Goal: Use online tool/utility: Utilize a website feature to perform a specific function

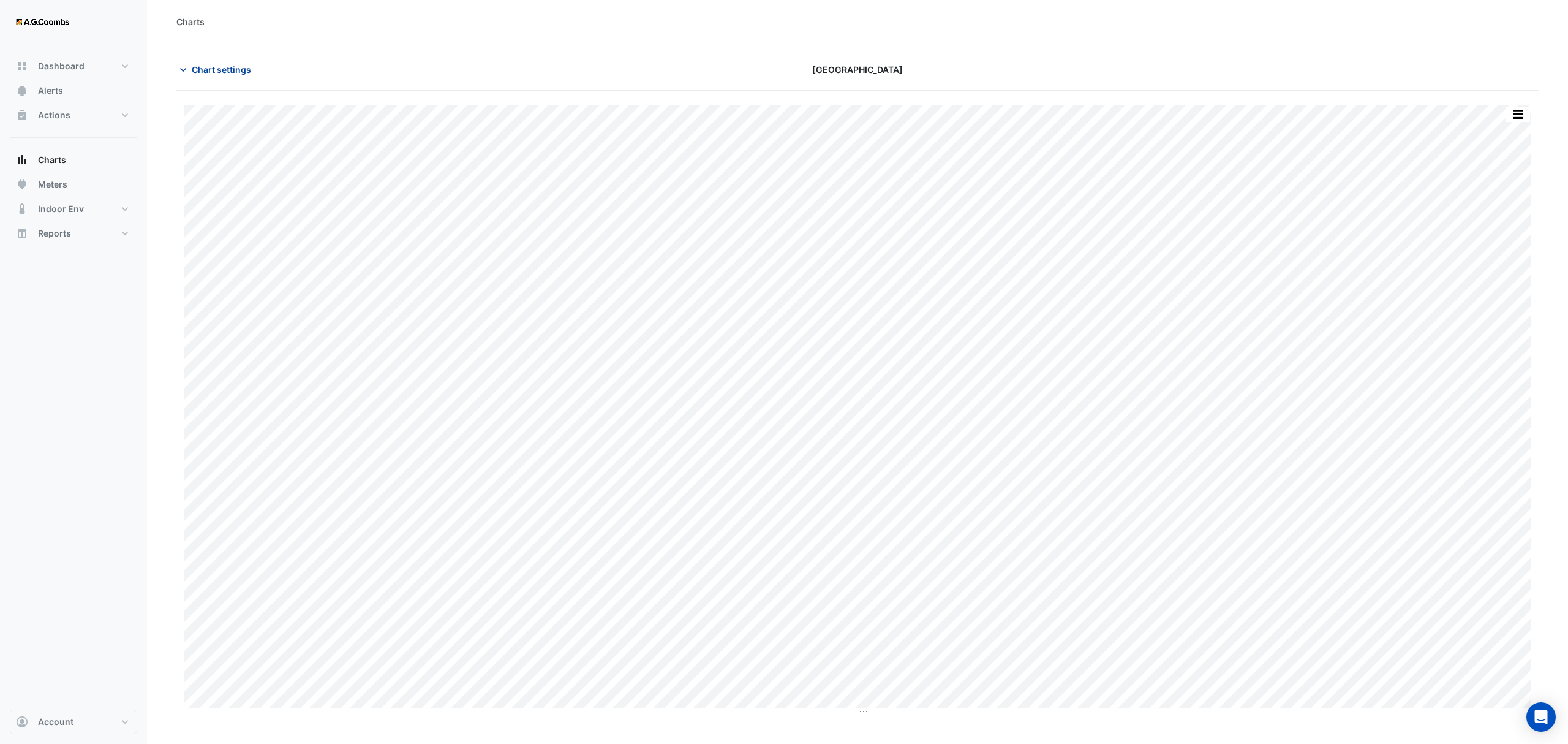
type input "**********"
click at [186, 69] on icon "button" at bounding box center [183, 69] width 6 height 4
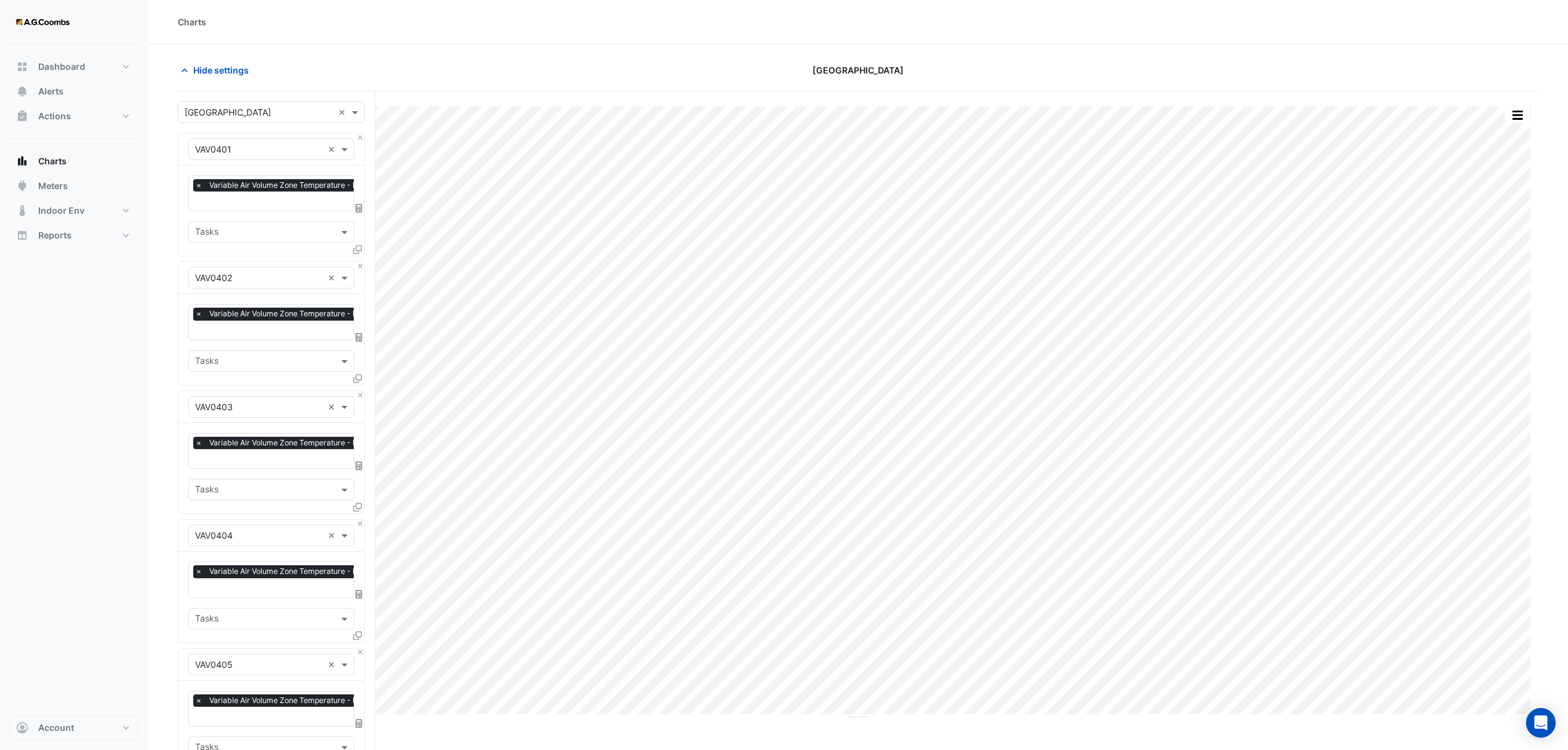
click at [326, 114] on input "text" at bounding box center [258, 112] width 149 height 13
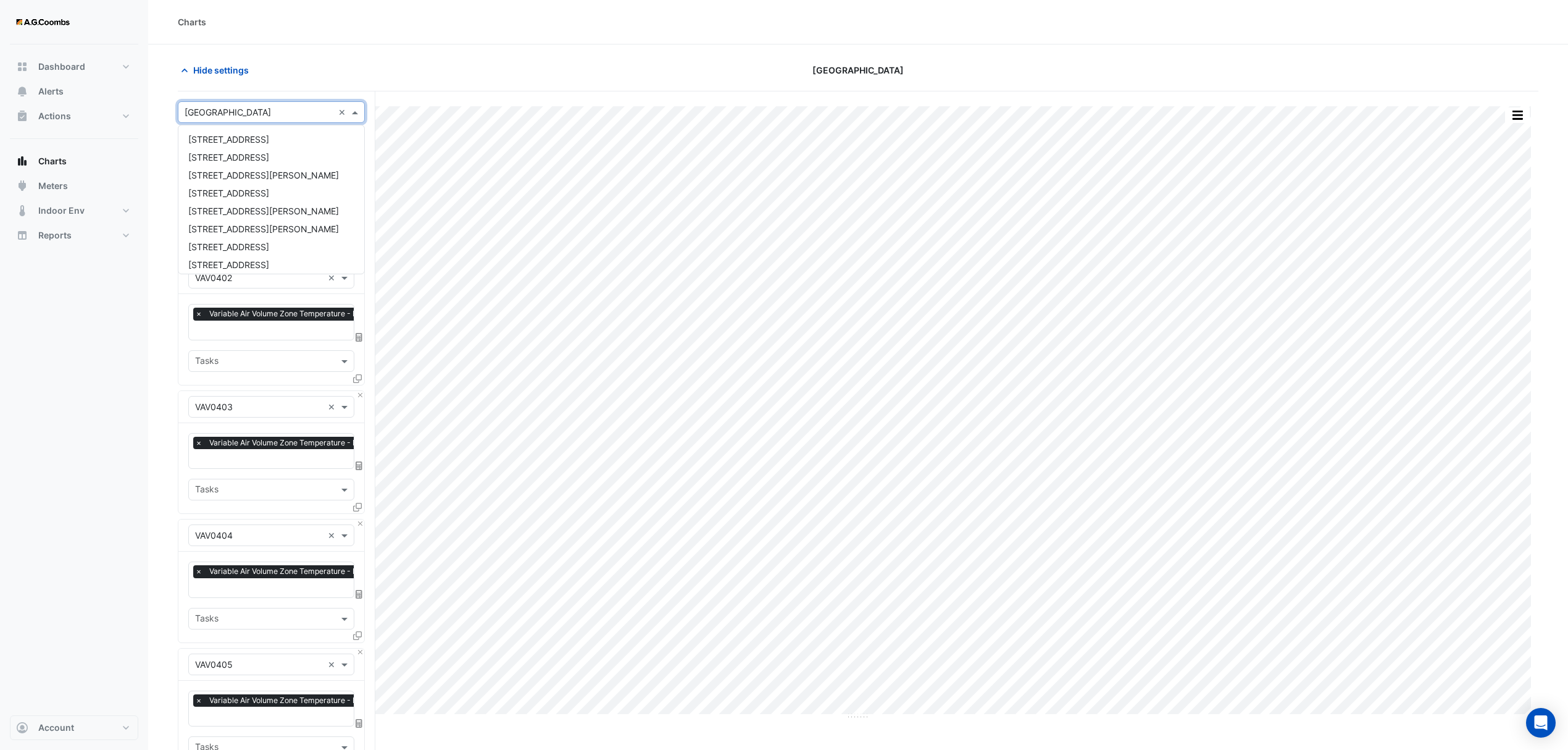
scroll to position [76, 0]
click at [275, 222] on span "[GEOGRAPHIC_DATA]" at bounding box center [232, 224] width 86 height 11
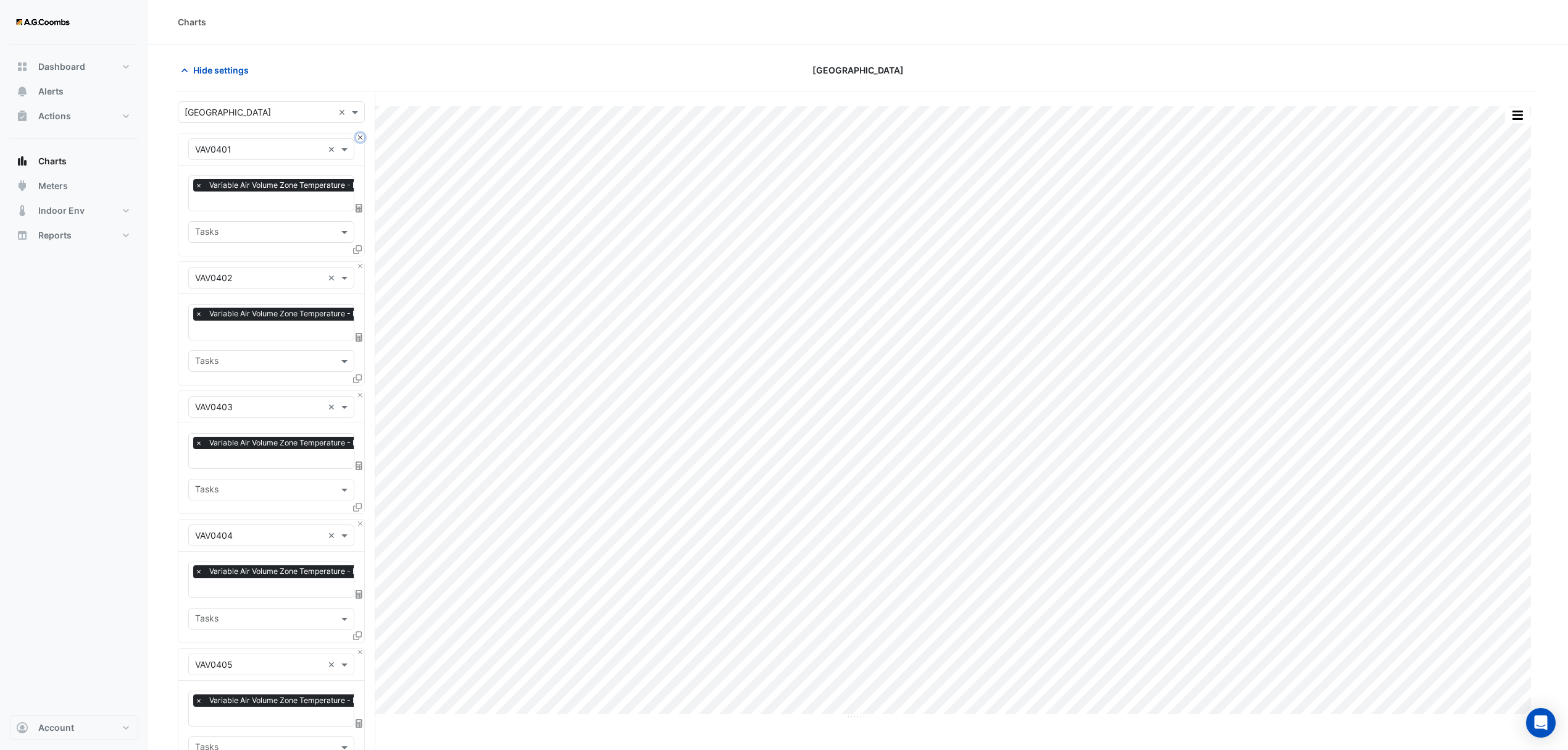
click at [361, 136] on button "Close" at bounding box center [360, 137] width 8 height 8
click at [361, 262] on button "Close" at bounding box center [360, 266] width 8 height 8
click at [361, 136] on button "Close" at bounding box center [360, 137] width 8 height 8
click at [361, 262] on button "Close" at bounding box center [360, 266] width 8 height 8
click at [361, 136] on button "Close" at bounding box center [360, 137] width 8 height 8
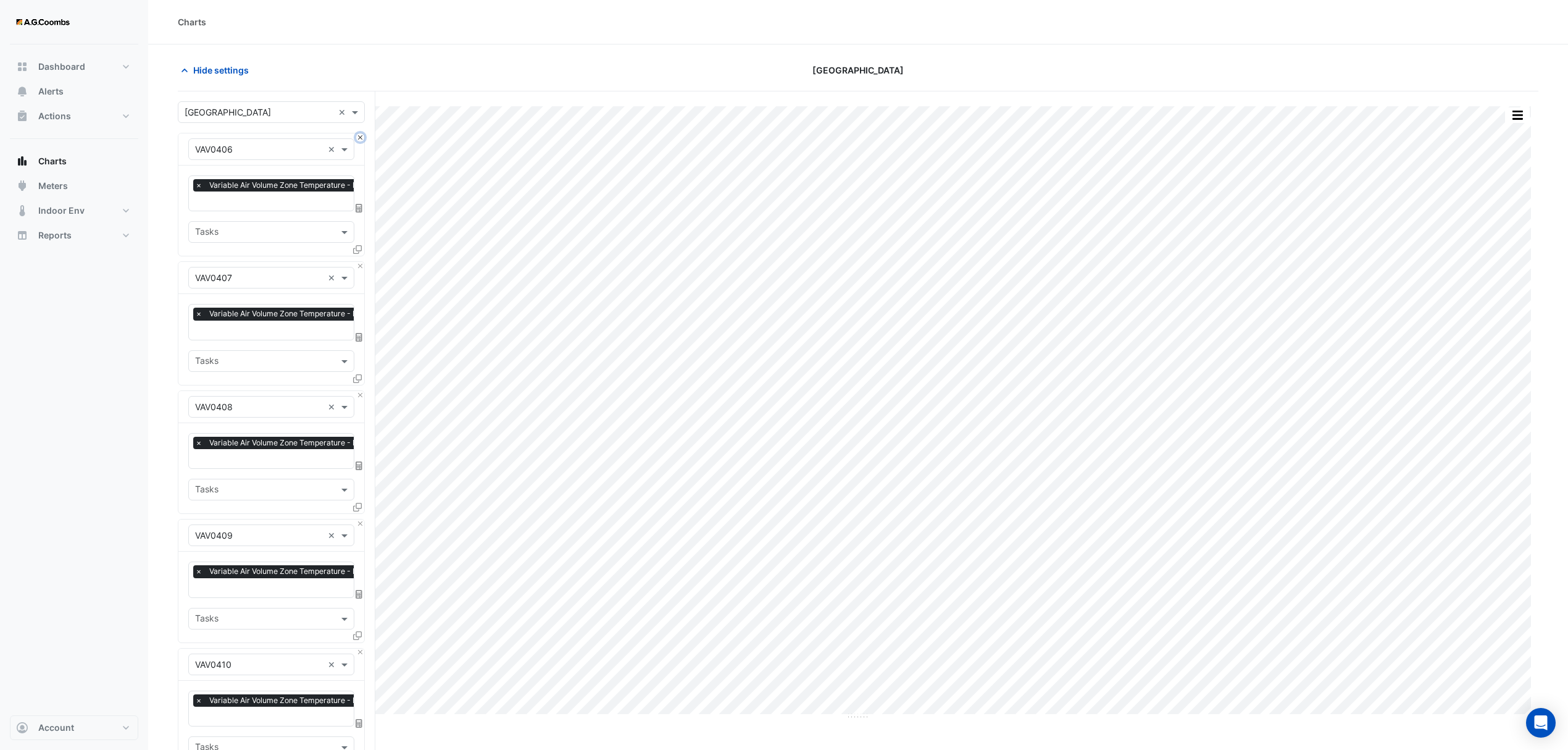
click at [361, 136] on button "Close" at bounding box center [360, 137] width 8 height 8
click at [361, 262] on button "Close" at bounding box center [360, 266] width 8 height 8
click at [361, 136] on button "Close" at bounding box center [360, 137] width 8 height 8
click at [361, 262] on button "Close" at bounding box center [360, 266] width 8 height 8
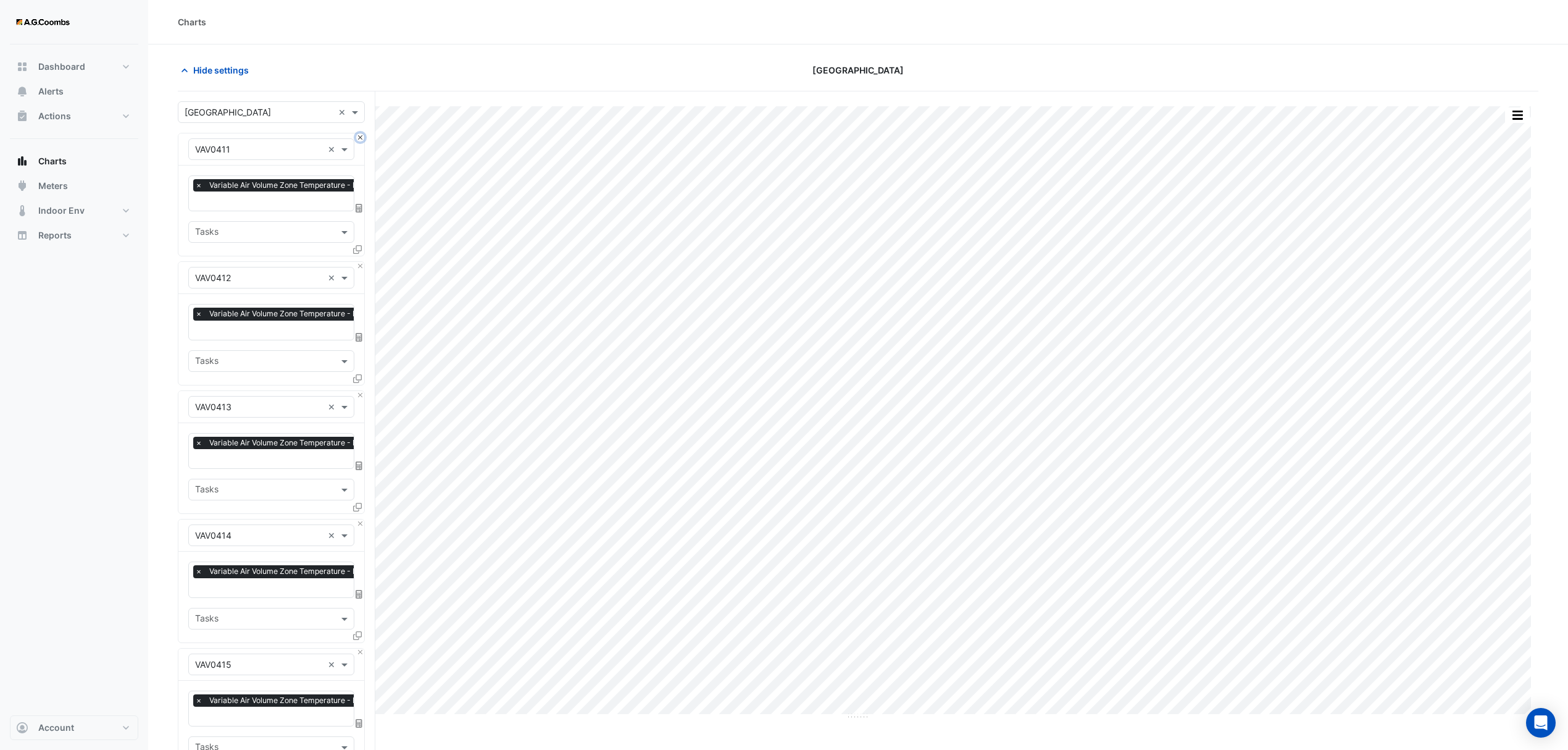
click at [361, 136] on button "Close" at bounding box center [360, 137] width 8 height 8
click at [361, 262] on button "Close" at bounding box center [360, 266] width 8 height 8
click at [361, 136] on button "Close" at bounding box center [360, 137] width 8 height 8
click at [361, 262] on button "Close" at bounding box center [360, 266] width 8 height 8
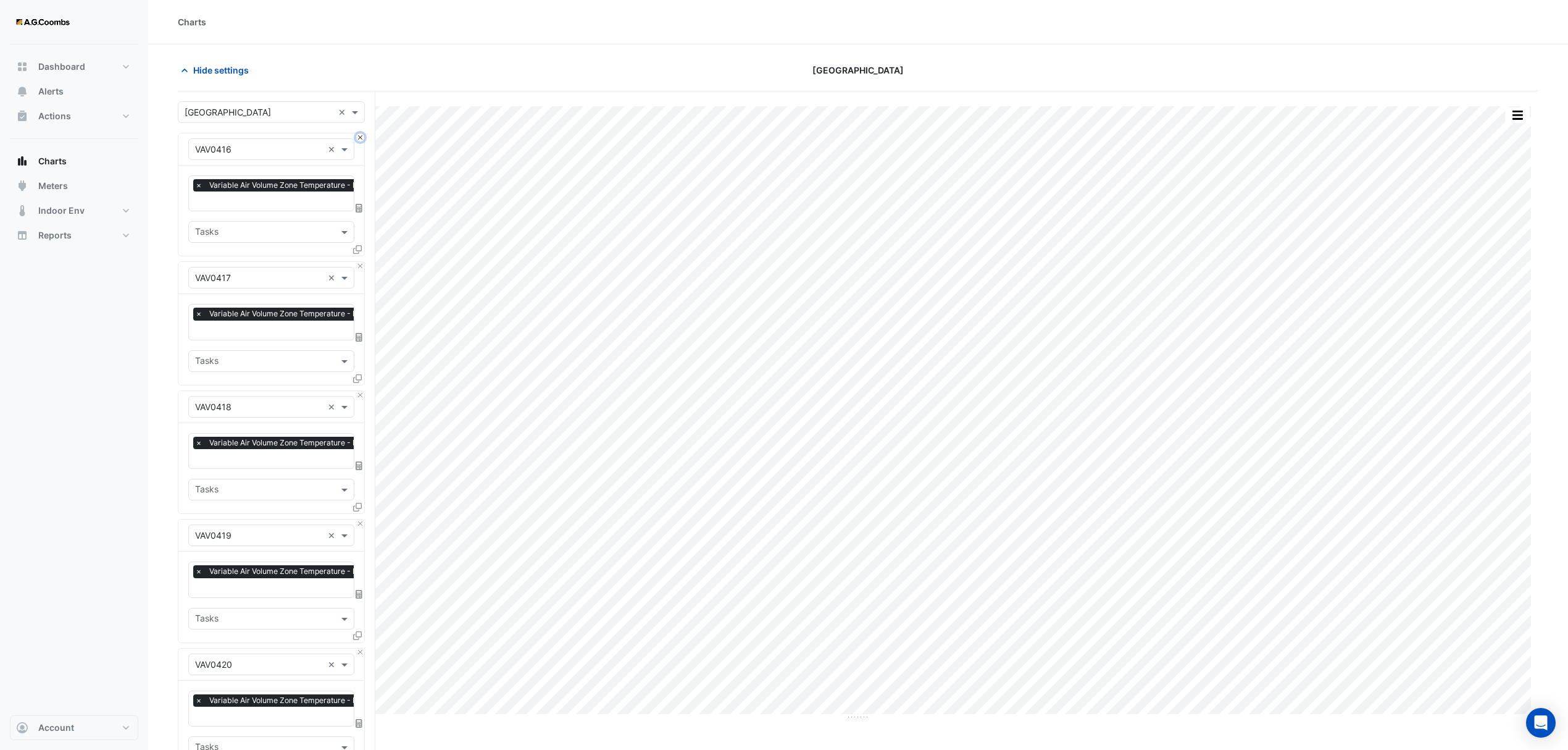
click at [361, 136] on button "Close" at bounding box center [360, 137] width 8 height 8
click at [361, 262] on button "Close" at bounding box center [360, 266] width 8 height 8
click at [361, 136] on button "Close" at bounding box center [360, 137] width 8 height 8
click at [361, 262] on button "Close" at bounding box center [360, 266] width 8 height 8
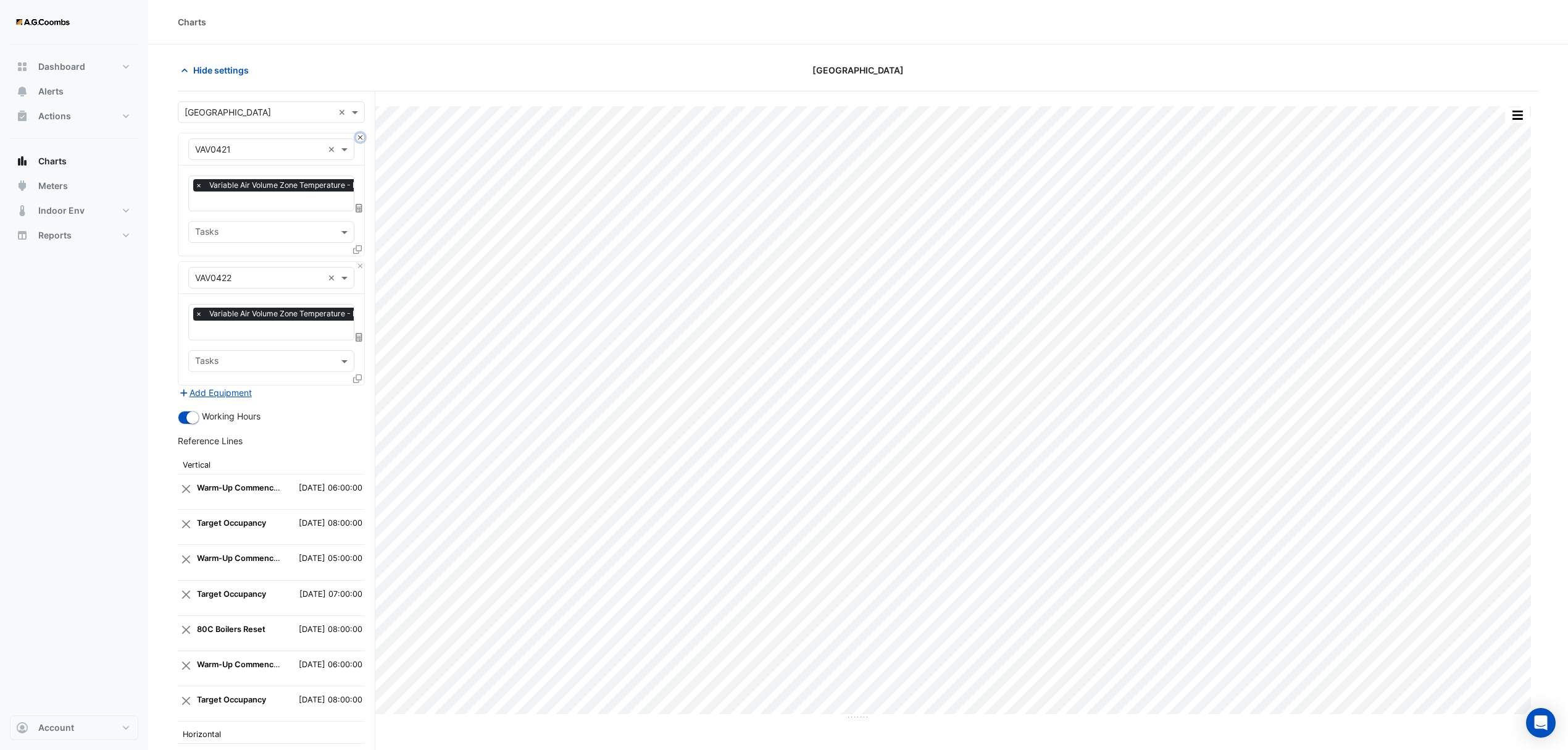
click at [361, 136] on button "Close" at bounding box center [360, 137] width 8 height 8
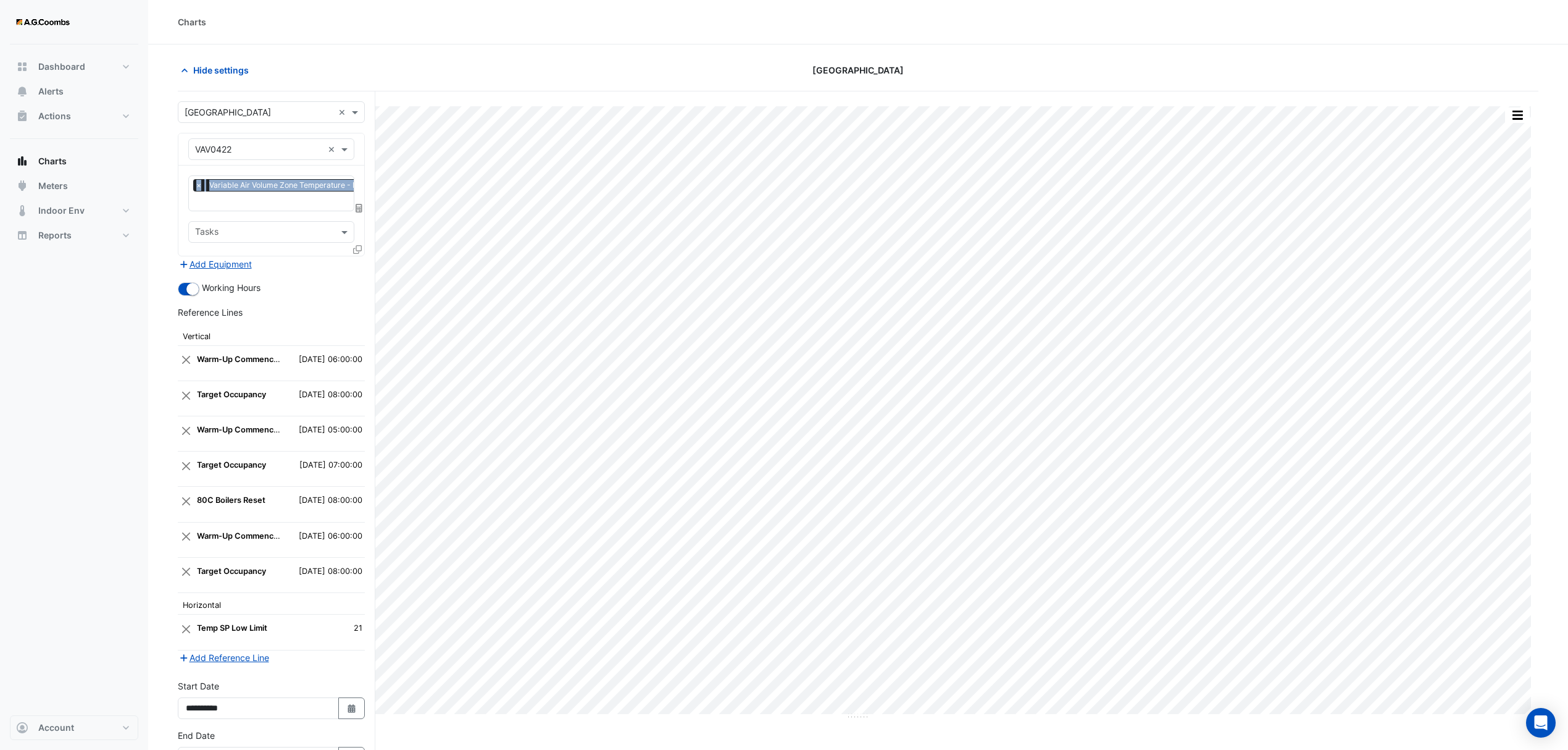
click at [361, 136] on div "Equipment × VAV0422 ×" at bounding box center [271, 149] width 186 height 32
click at [295, 150] on input "text" at bounding box center [258, 150] width 128 height 13
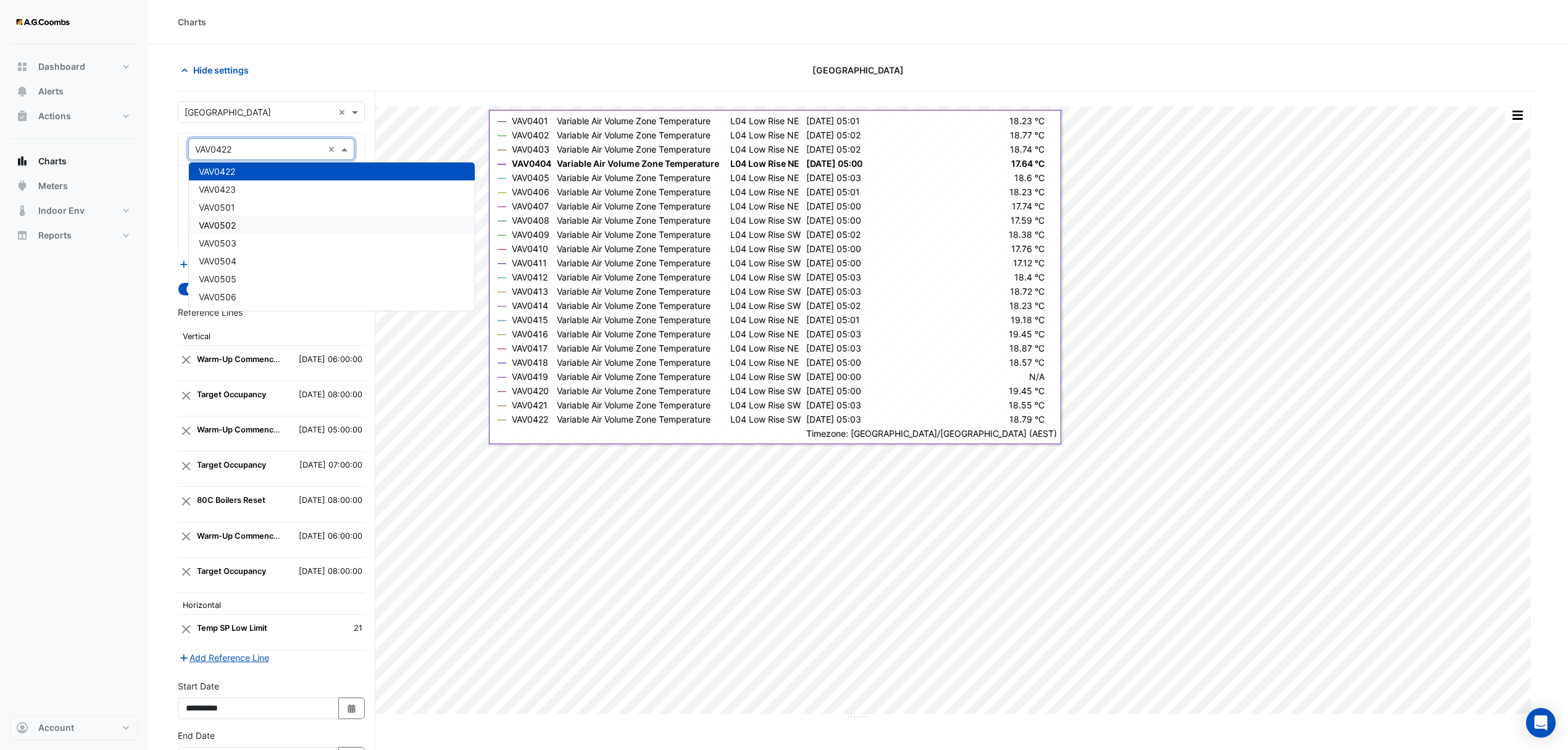
scroll to position [0, 0]
click at [353, 178] on div "AHU-1" at bounding box center [332, 176] width 286 height 18
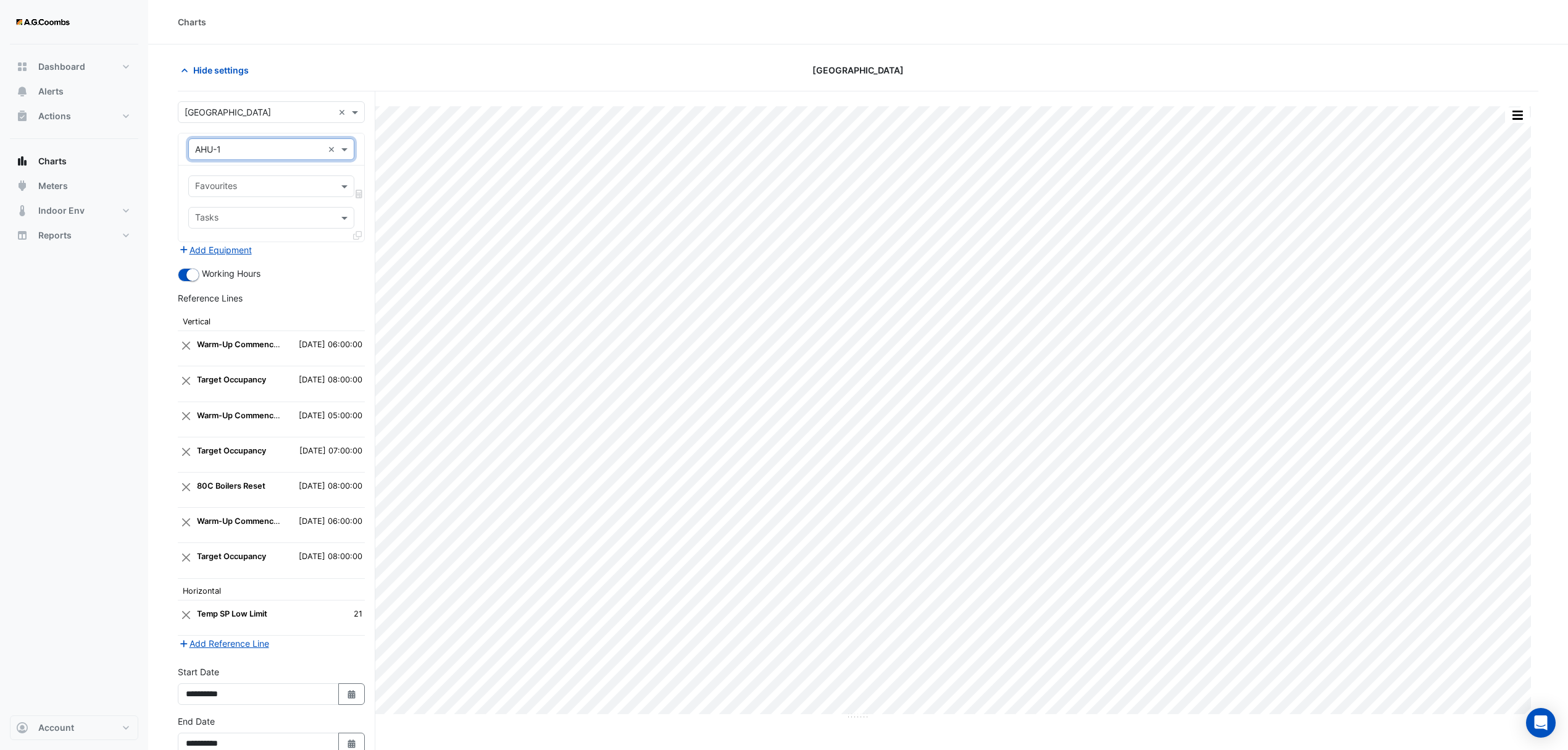
click at [275, 180] on div "Favourites" at bounding box center [261, 186] width 145 height 19
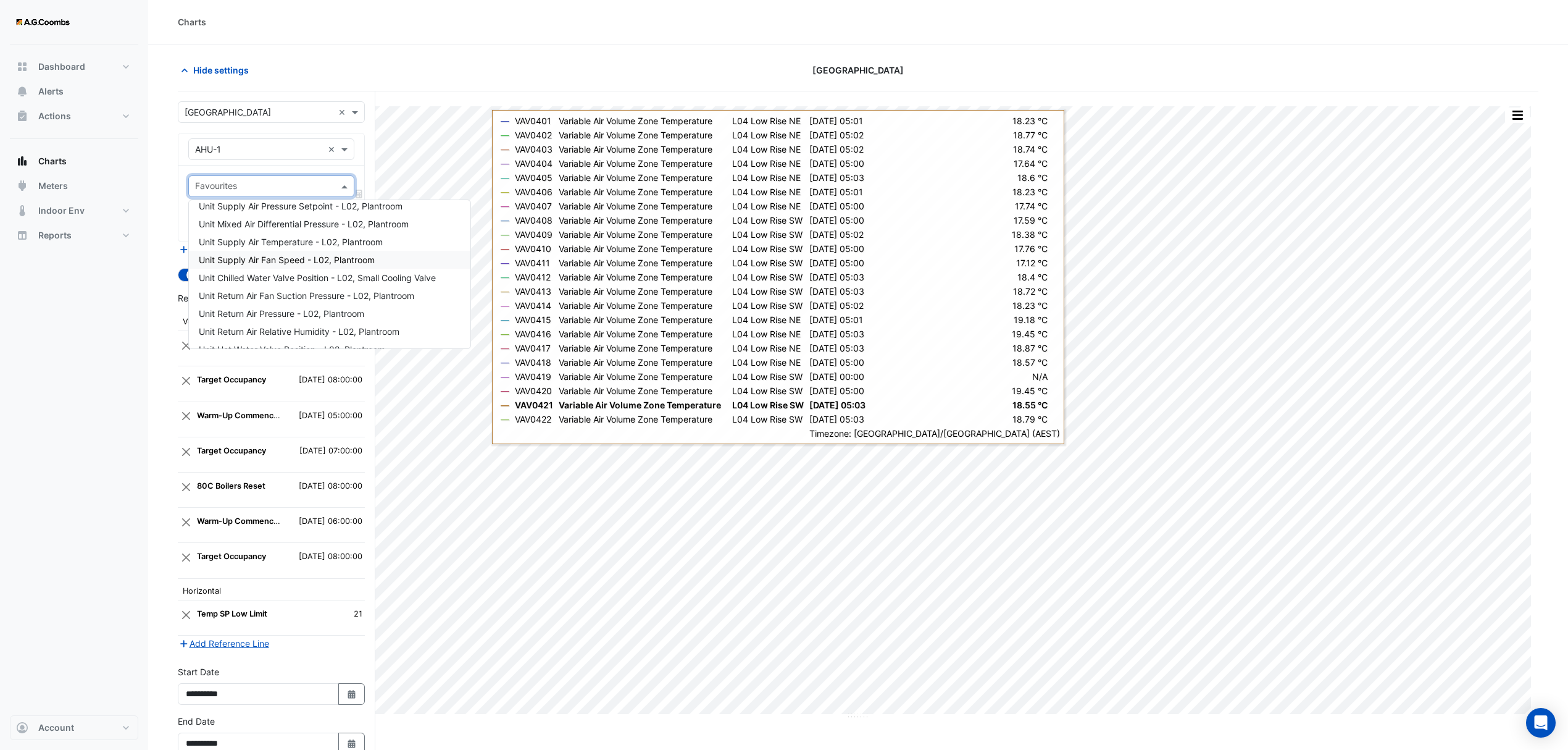
scroll to position [35, 0]
click at [261, 218] on span "Unit Supply Air Temperature - L02, Plantroom" at bounding box center [291, 215] width 184 height 11
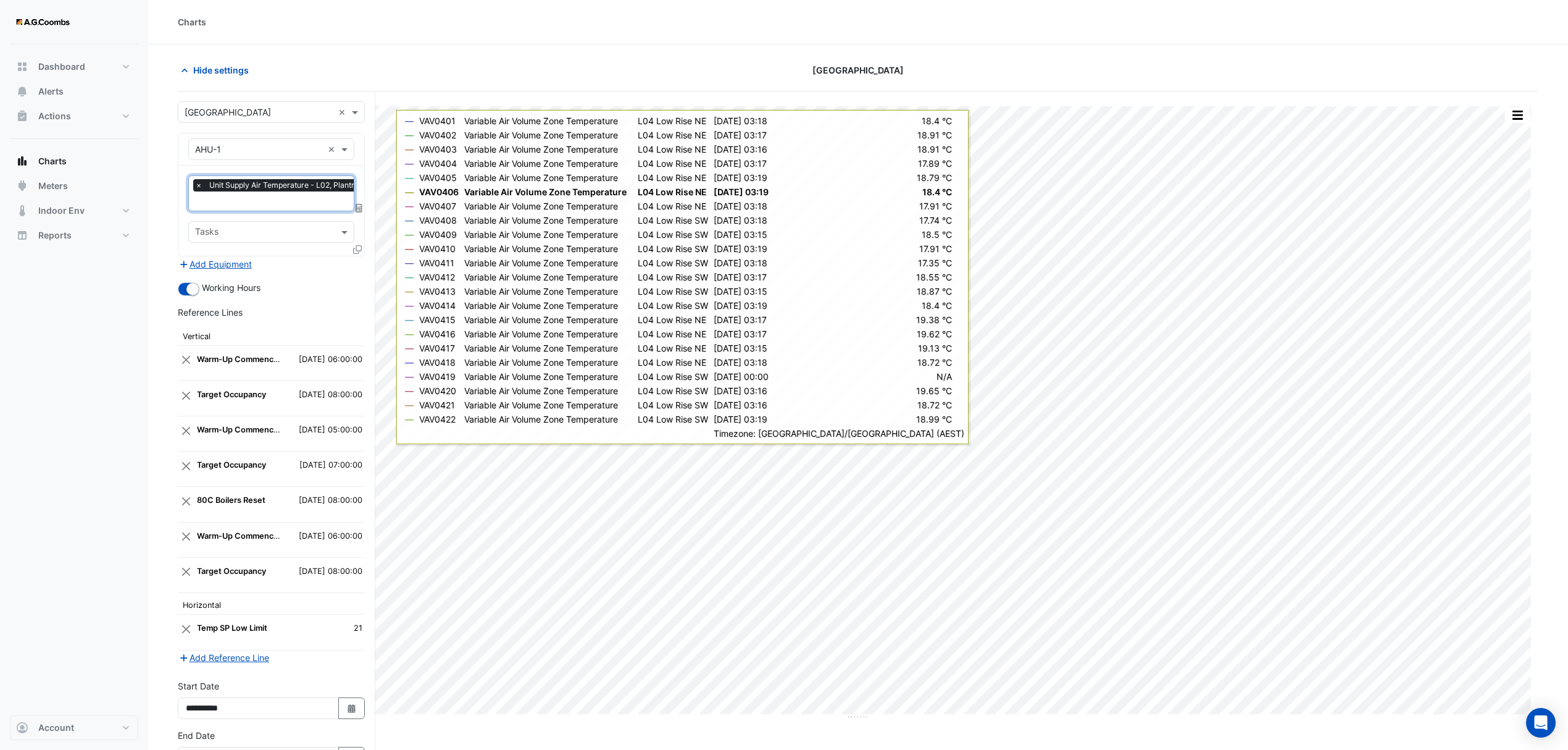
click at [317, 201] on input "text" at bounding box center [285, 202] width 181 height 13
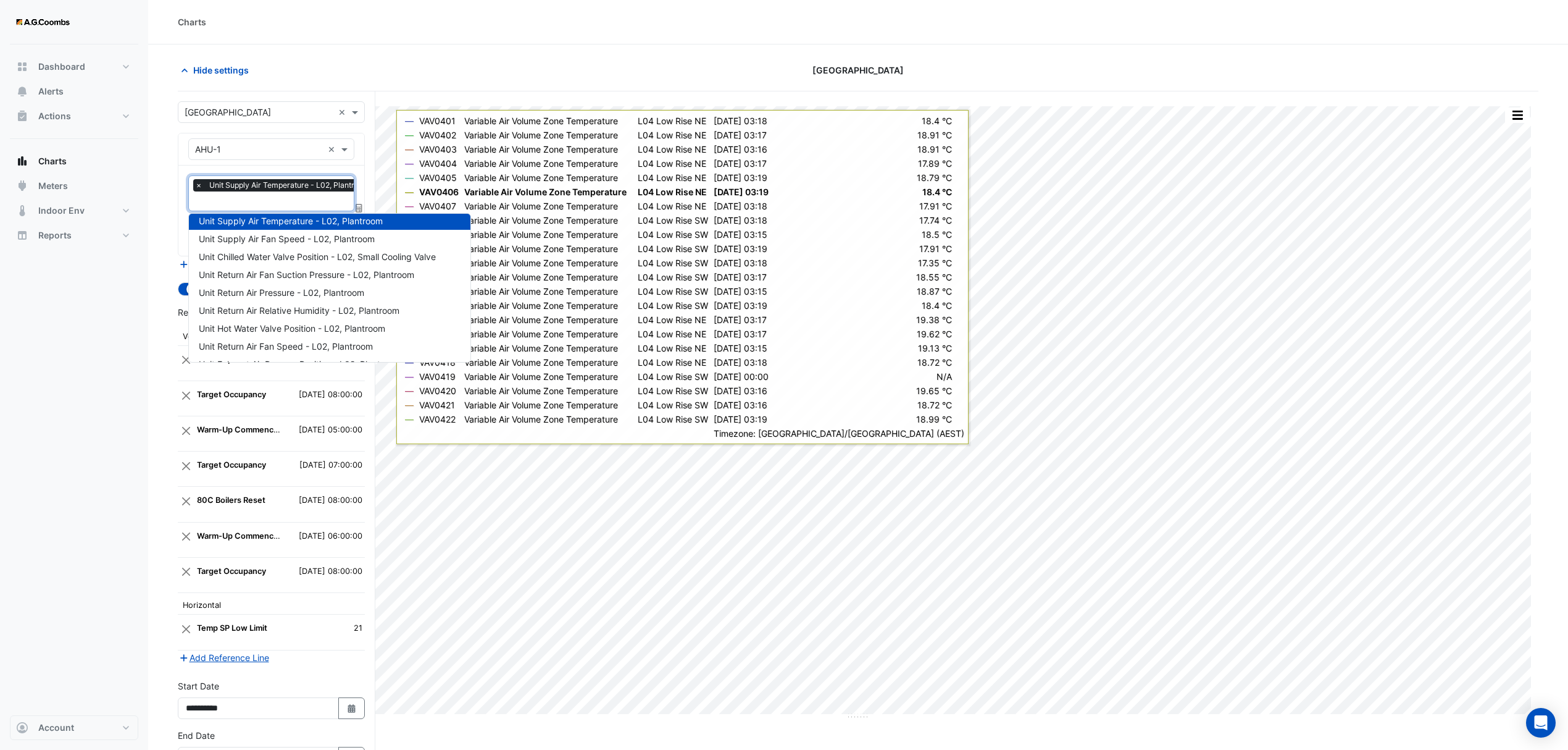
scroll to position [64, 0]
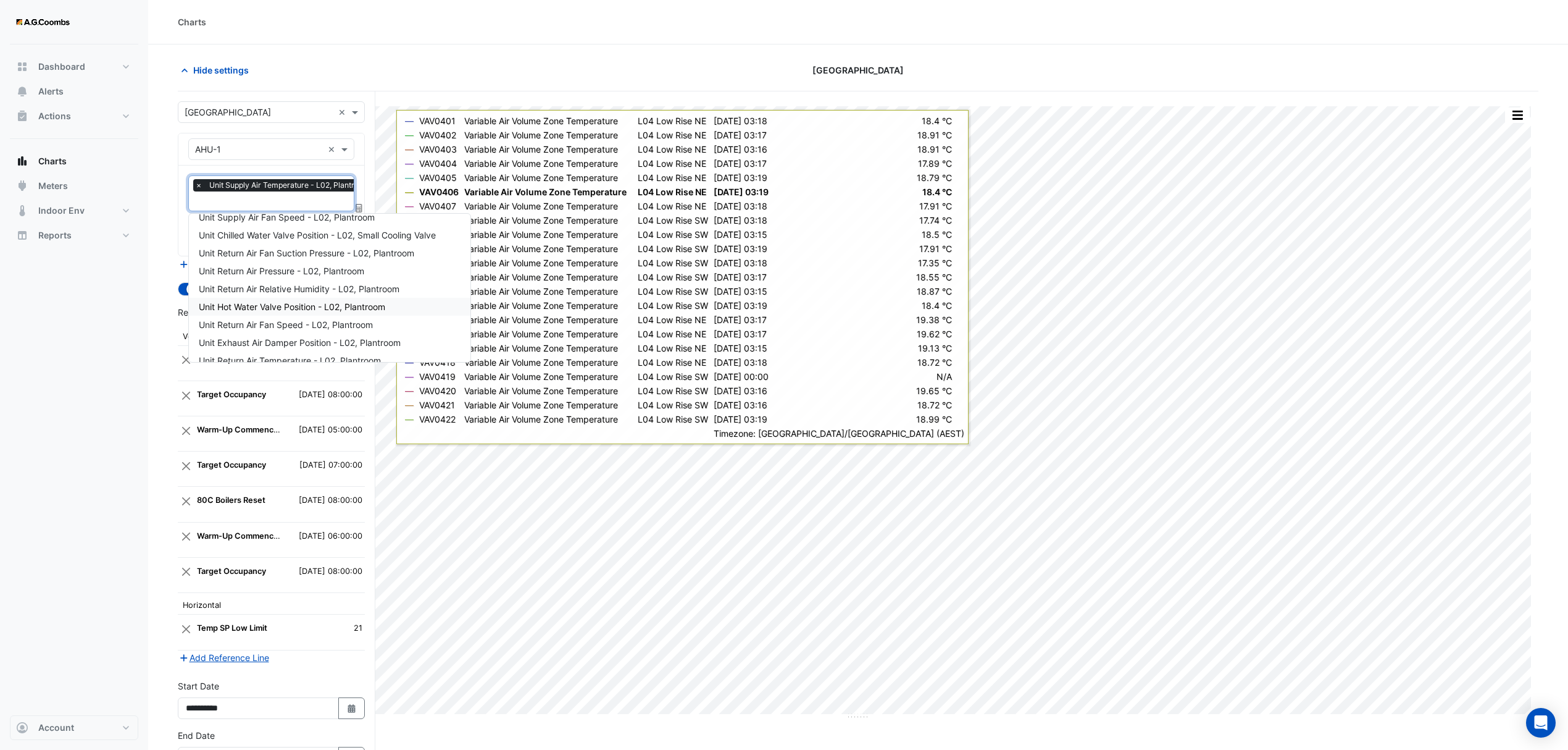
click at [320, 302] on span "Unit Hot Water Valve Position - L02, Plantroom" at bounding box center [292, 306] width 186 height 11
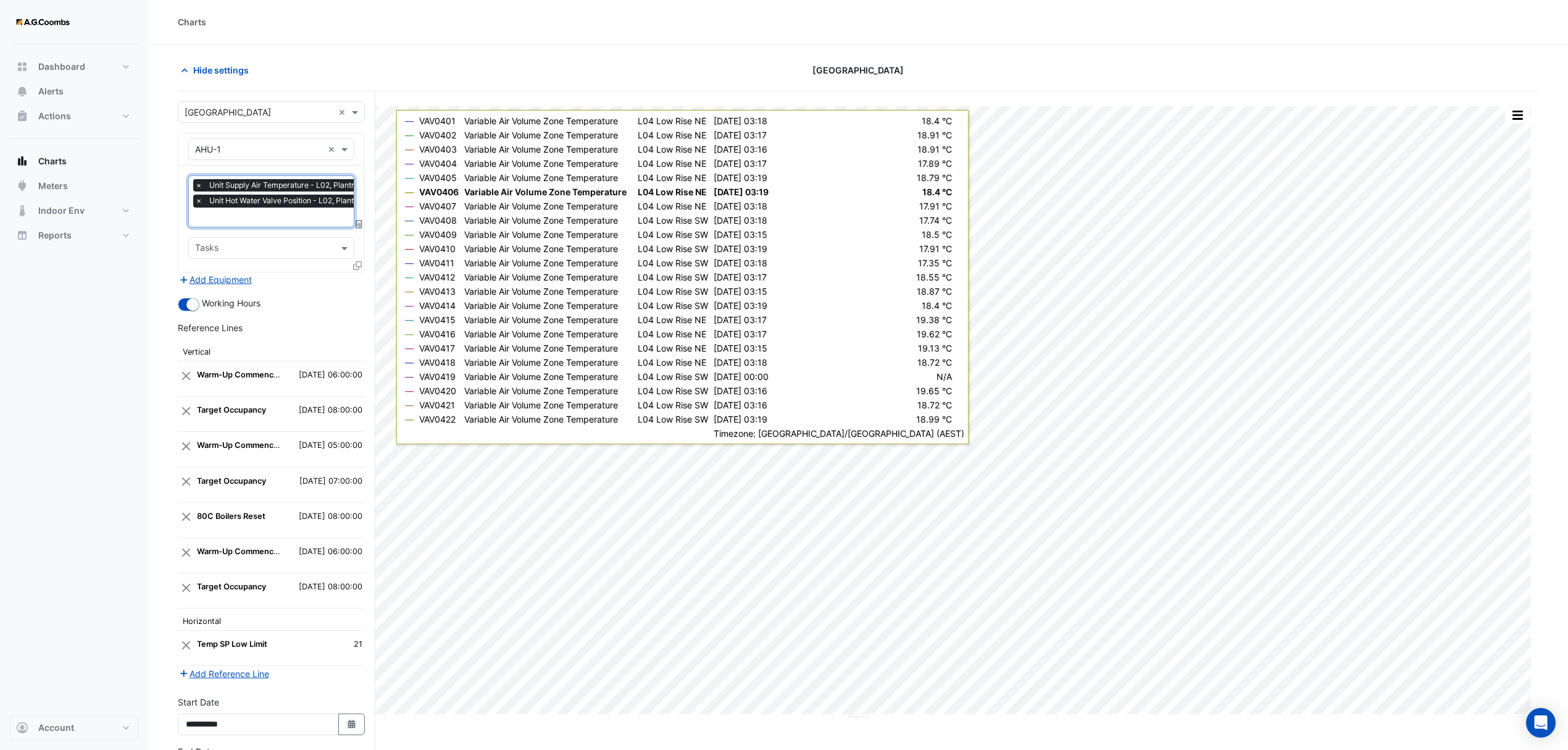
click at [294, 221] on input "text" at bounding box center [287, 218] width 184 height 13
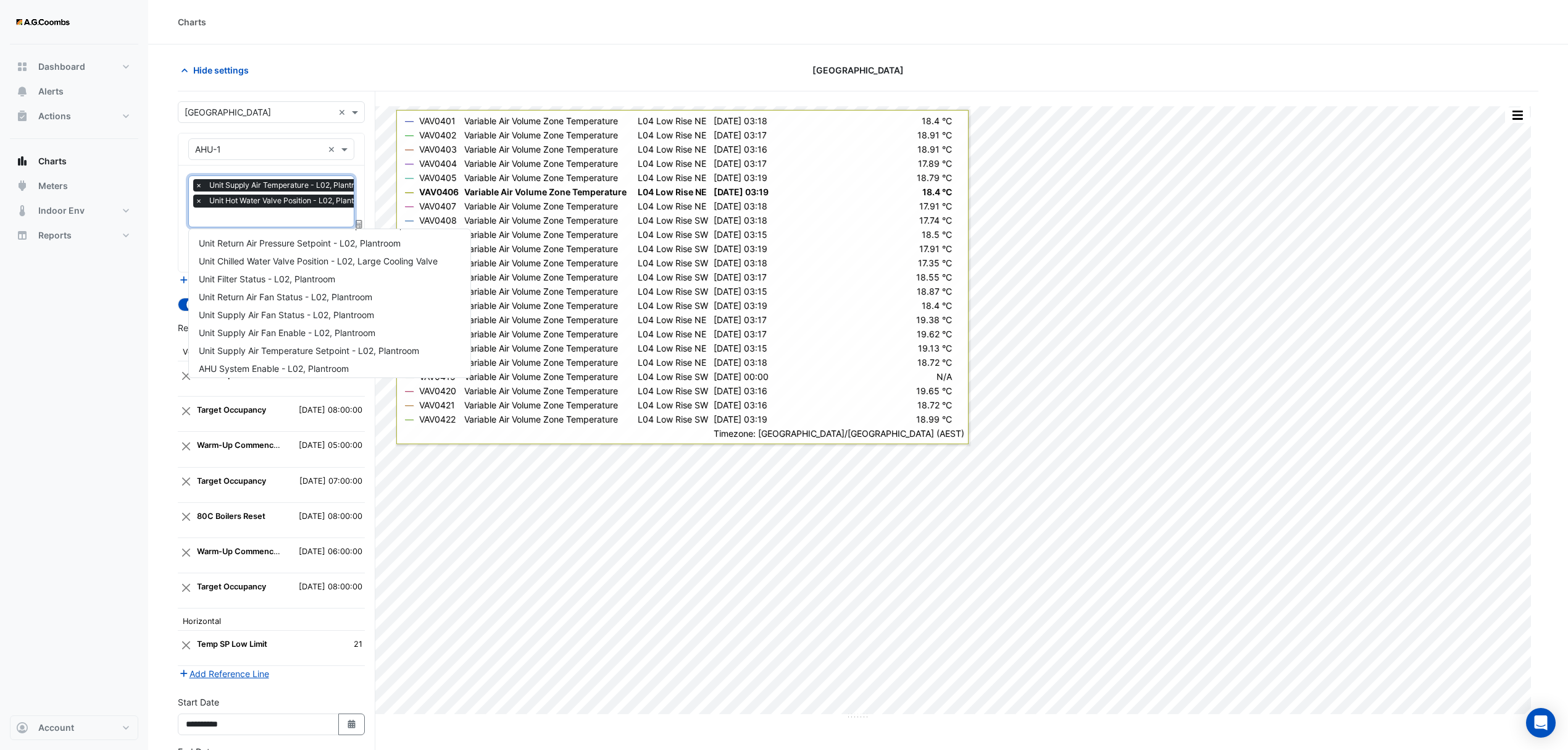
scroll to position [381, 0]
click at [388, 349] on span "Unit Supply Air Temperature Setpoint - L02, Plantroom" at bounding box center [309, 346] width 220 height 11
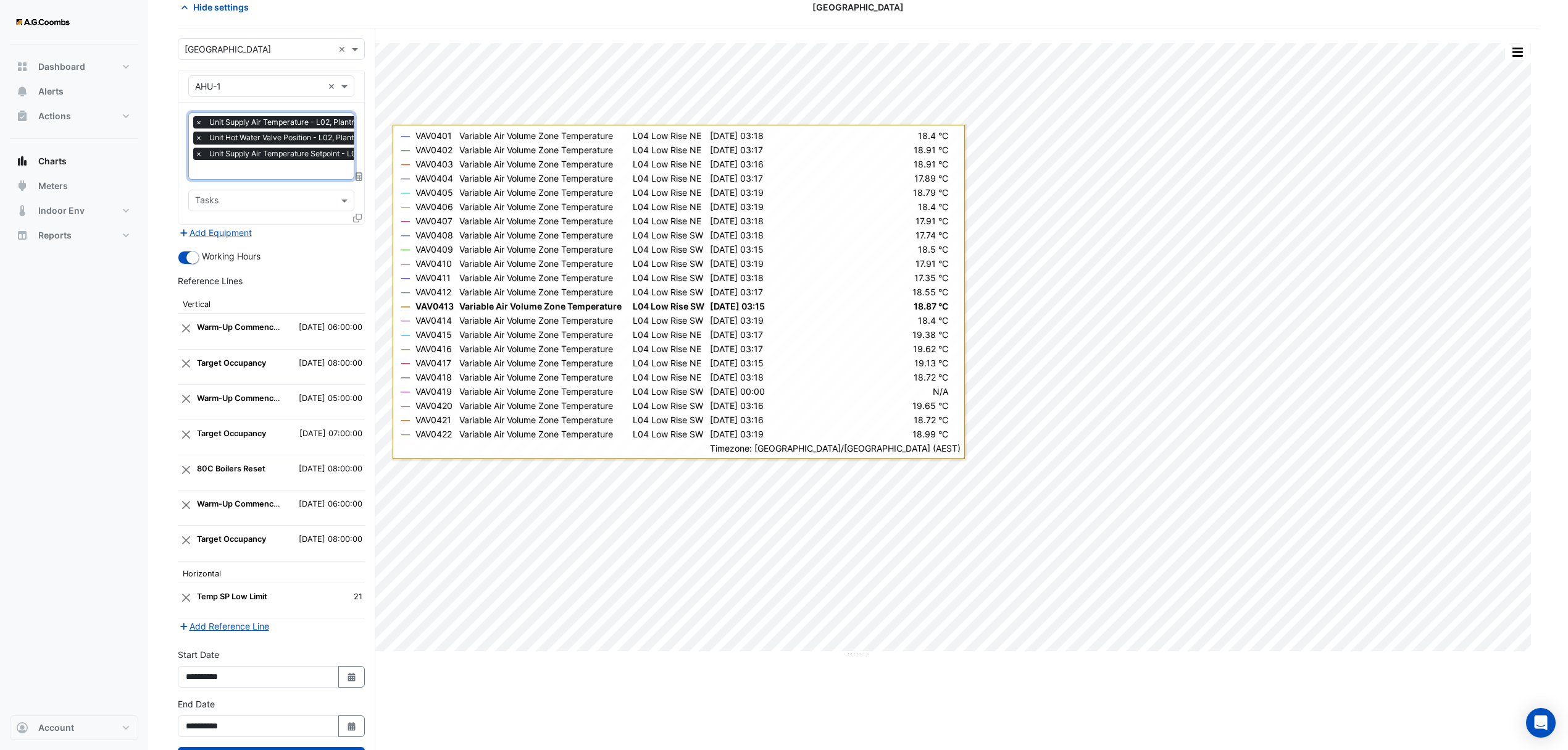
scroll to position [121, 0]
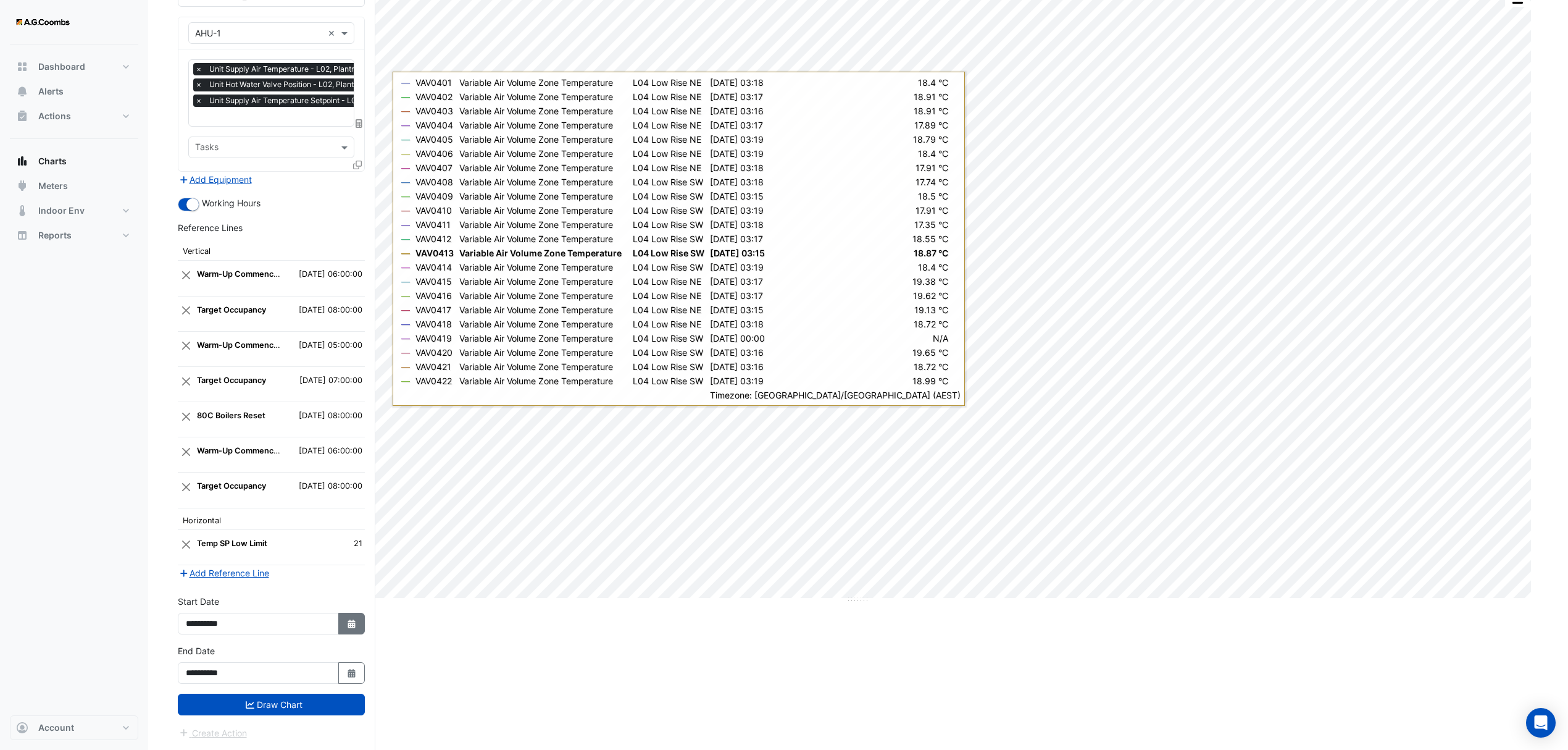
click at [358, 626] on button "Select Date" at bounding box center [352, 623] width 27 height 22
select select "*"
select select "****"
click at [188, 460] on div at bounding box center [198, 465] width 25 height 20
click at [196, 460] on span "Previous month" at bounding box center [198, 465] width 9 height 9
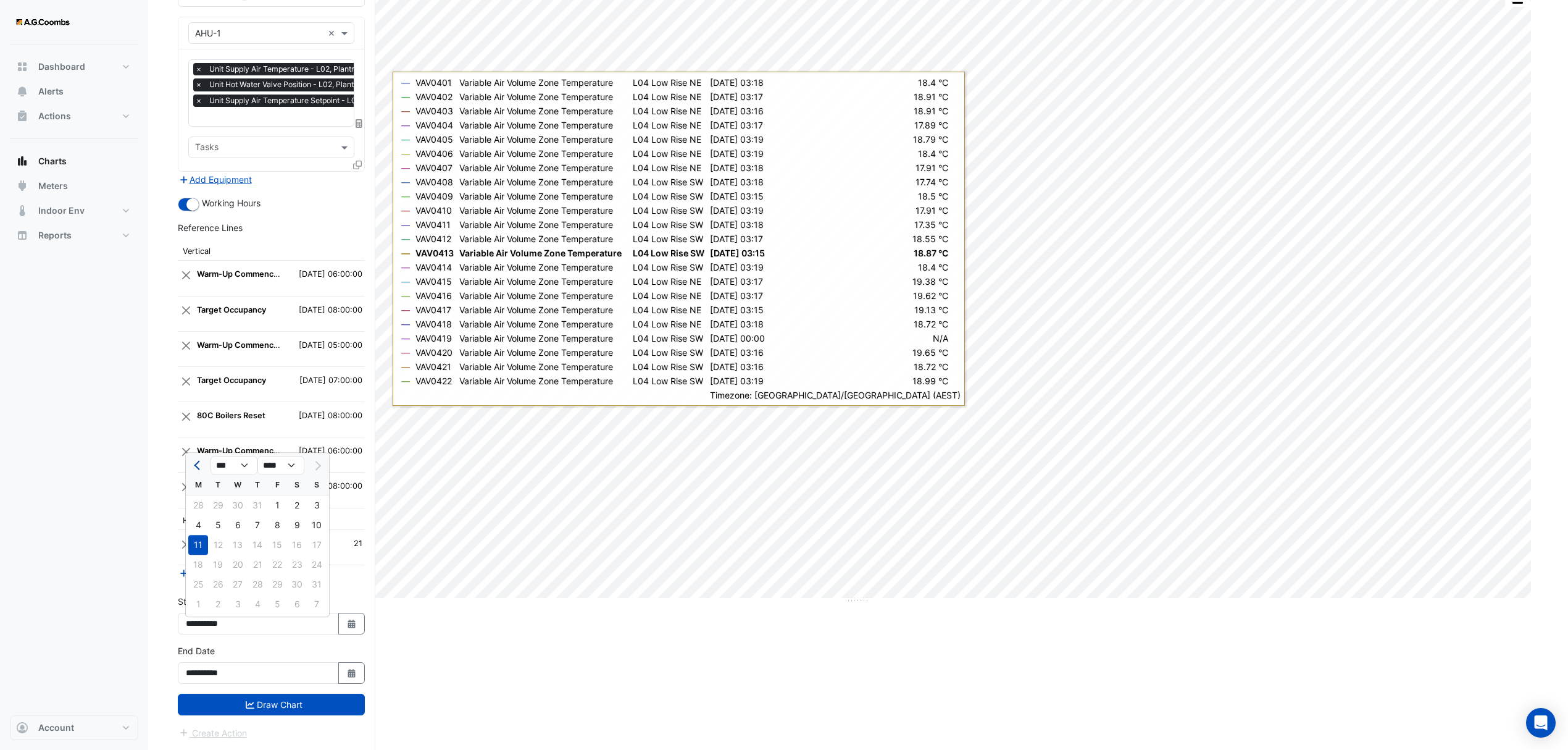
select select "*"
click at [193, 554] on div "21" at bounding box center [198, 564] width 20 height 20
type input "**********"
click at [348, 676] on icon "button" at bounding box center [351, 673] width 7 height 8
click at [193, 502] on div "*** *** *** *** *** *** **** **** **** **** **** **** **** **** **** **** ****" at bounding box center [257, 513] width 143 height 22
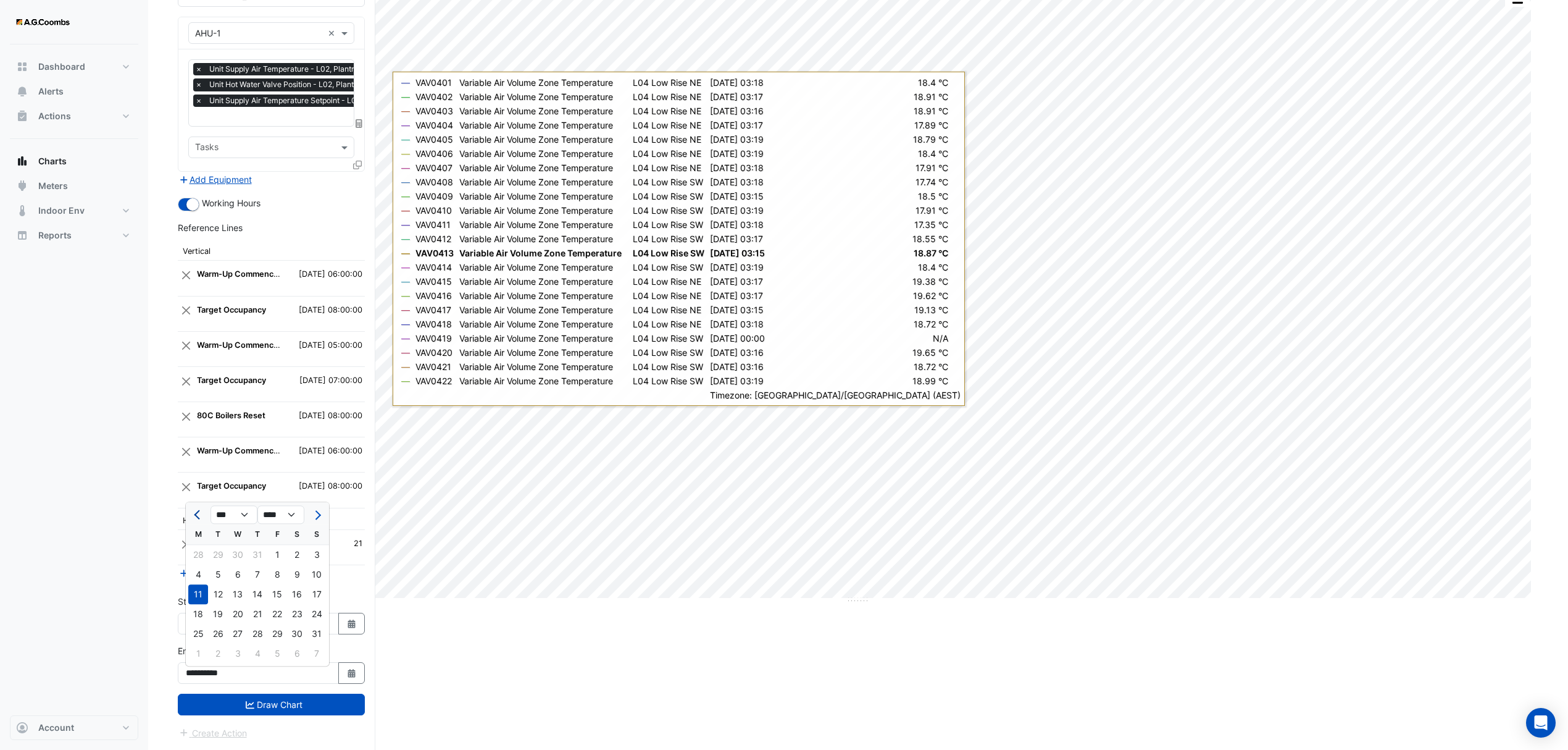
click at [201, 514] on button "Previous month" at bounding box center [198, 514] width 15 height 20
select select "*"
click at [196, 608] on div "21" at bounding box center [198, 614] width 20 height 20
type input "**********"
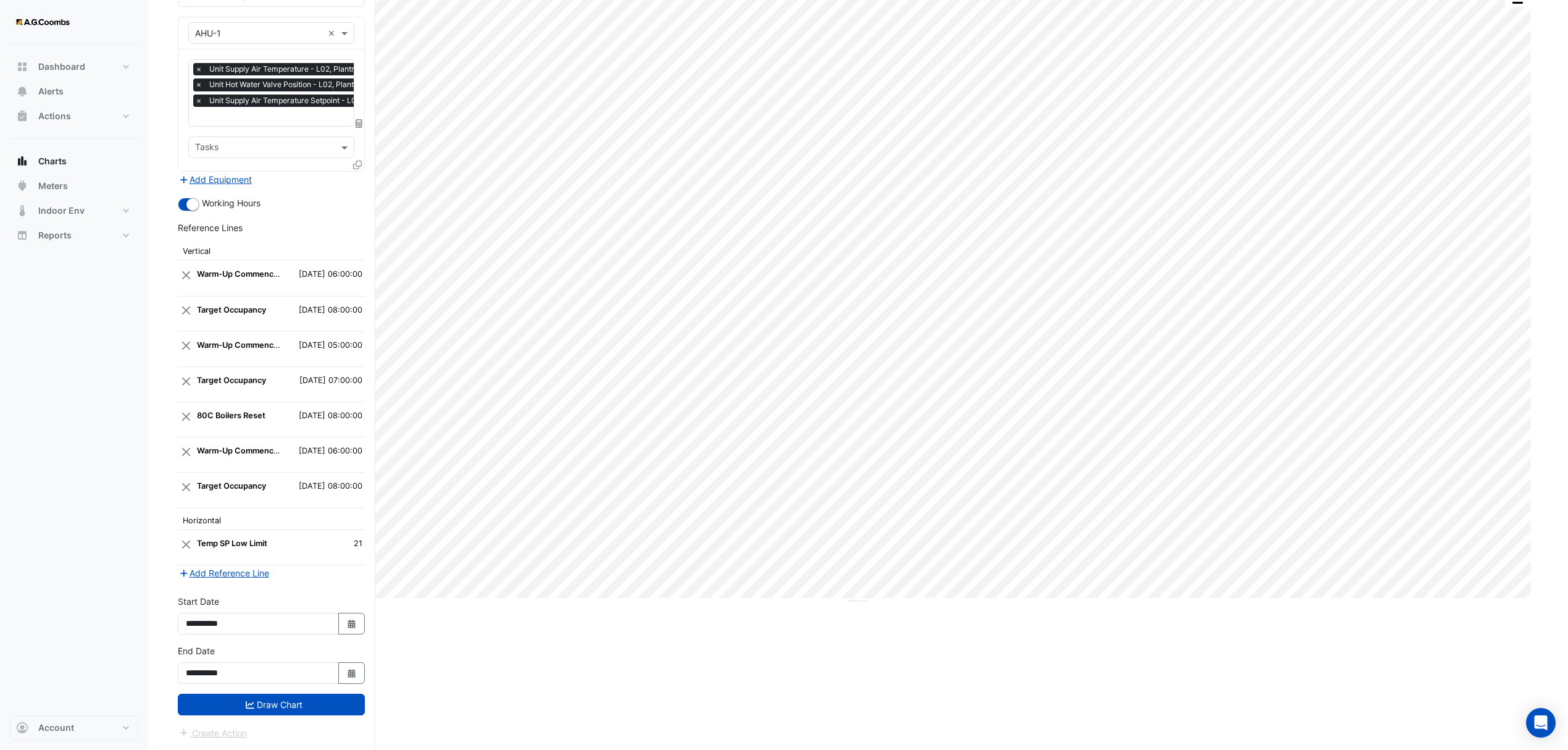
drag, startPoint x: 268, startPoint y: 706, endPoint x: 297, endPoint y: 703, distance: 29.2
click at [268, 706] on button "Draw Chart" at bounding box center [271, 704] width 187 height 22
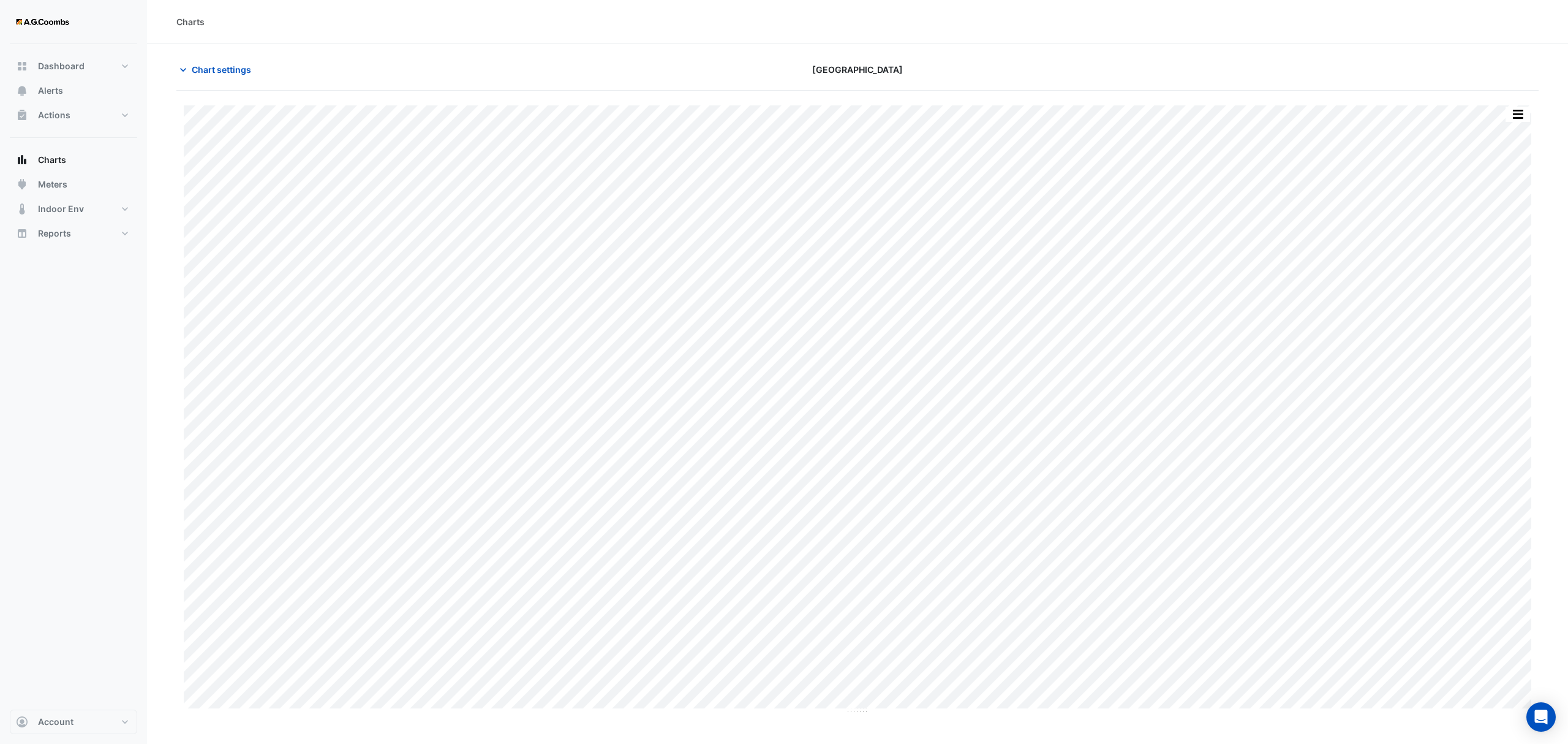
drag, startPoint x: 179, startPoint y: 69, endPoint x: 270, endPoint y: 305, distance: 252.9
click at [179, 69] on icon "button" at bounding box center [183, 69] width 12 height 12
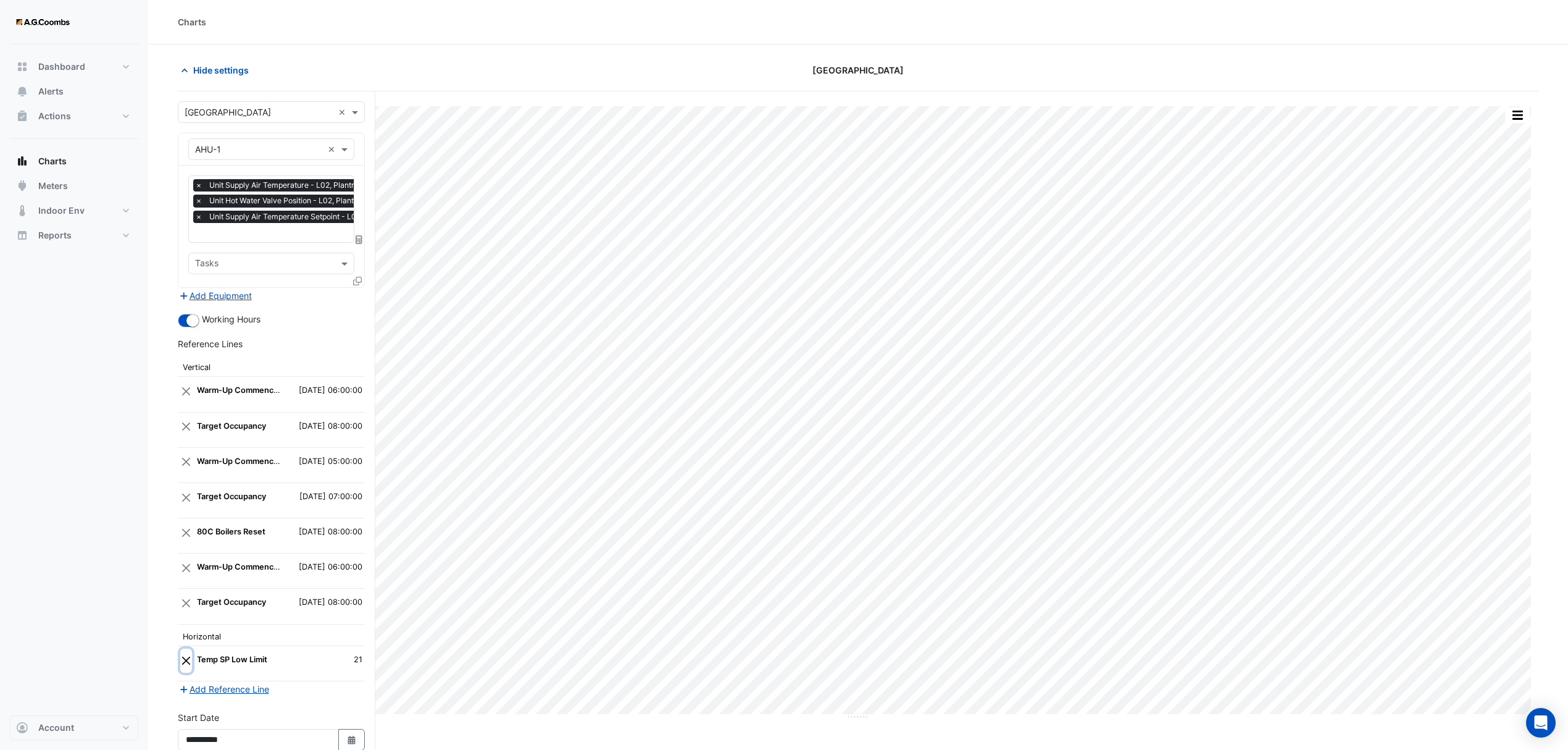
click at [188, 666] on button "Close" at bounding box center [186, 660] width 12 height 23
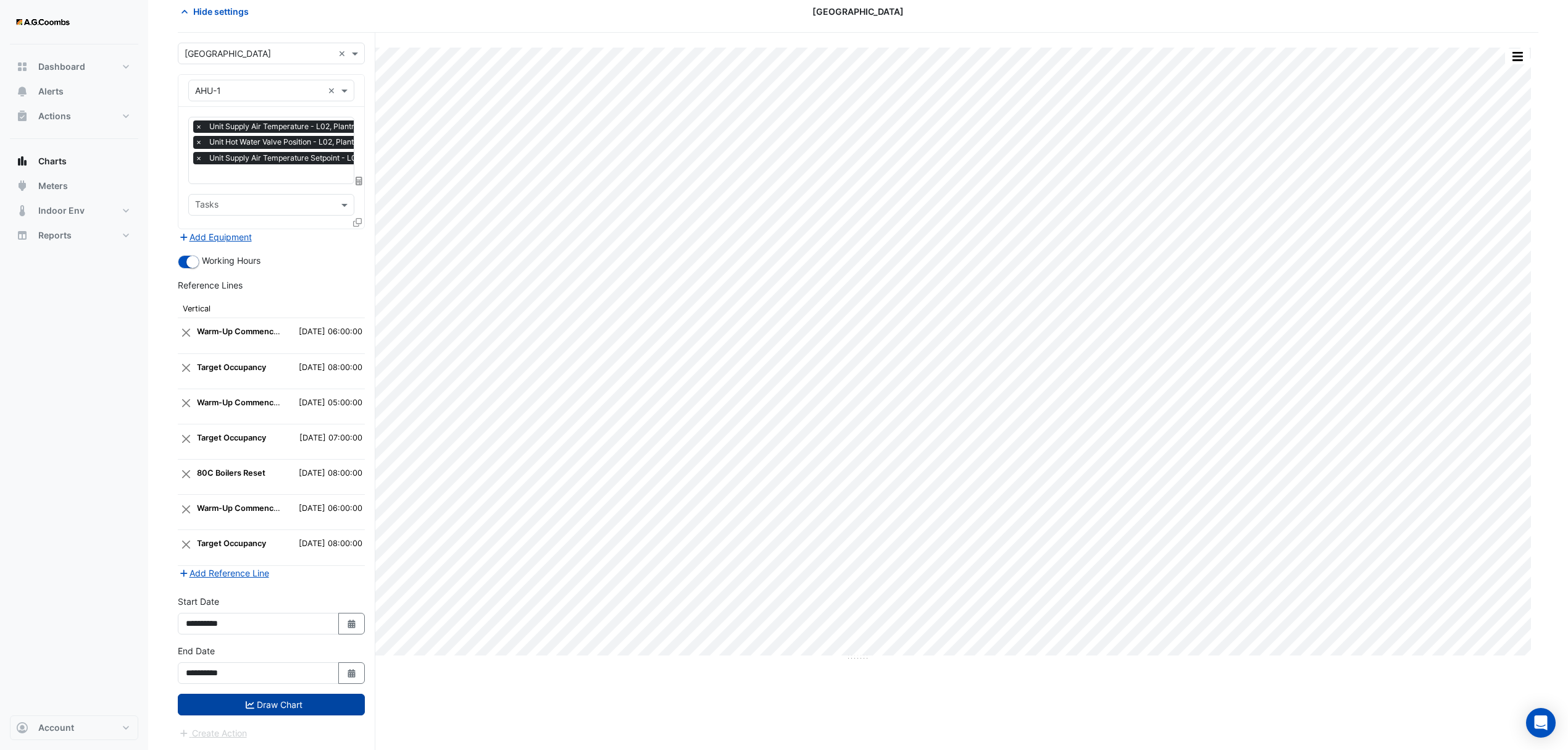
click at [268, 702] on button "Draw Chart" at bounding box center [271, 704] width 187 height 22
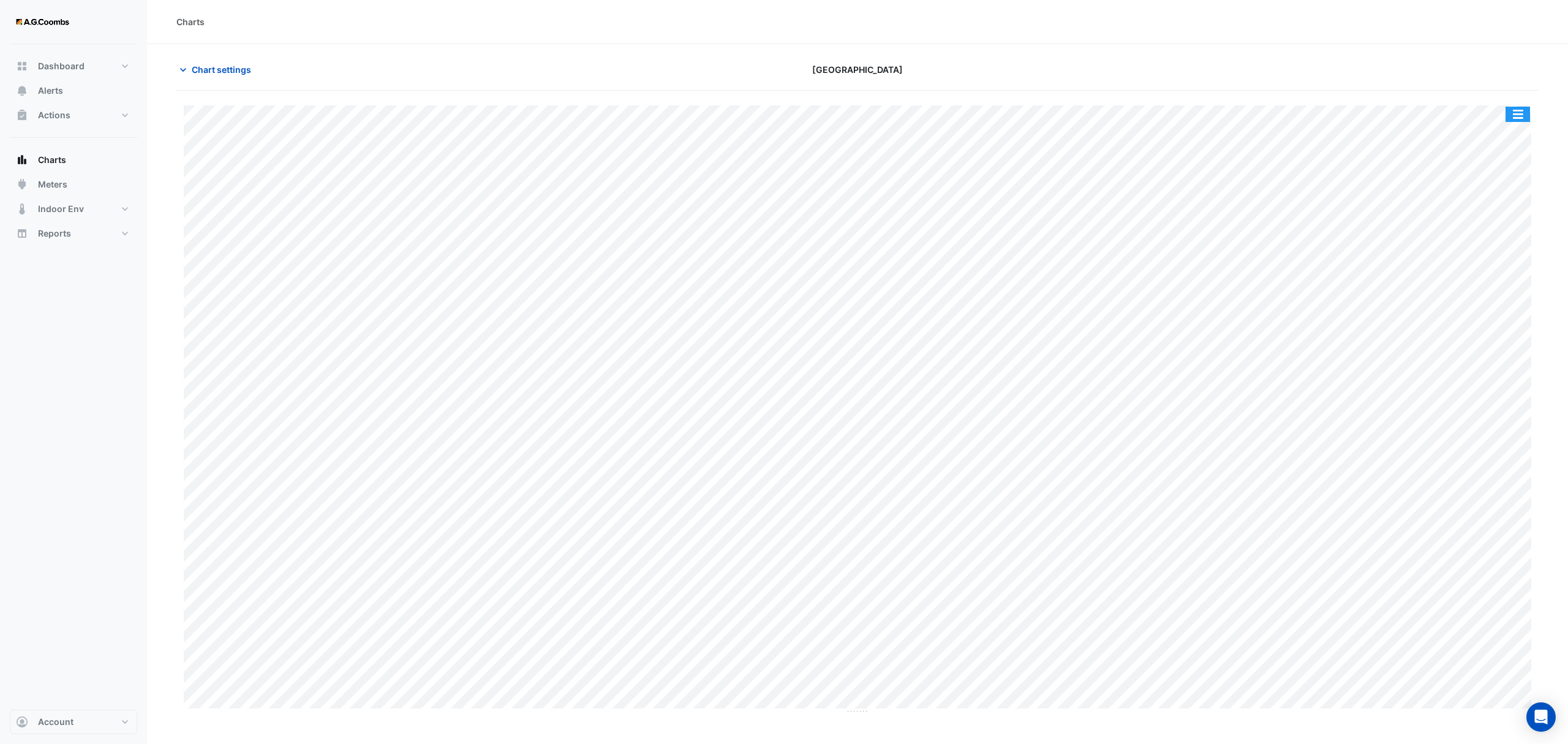
click at [1527, 116] on button "button" at bounding box center [1517, 114] width 25 height 15
click at [1501, 206] on div "Save as JPEG" at bounding box center [1493, 200] width 74 height 21
click at [196, 67] on span "Chart settings" at bounding box center [221, 69] width 60 height 13
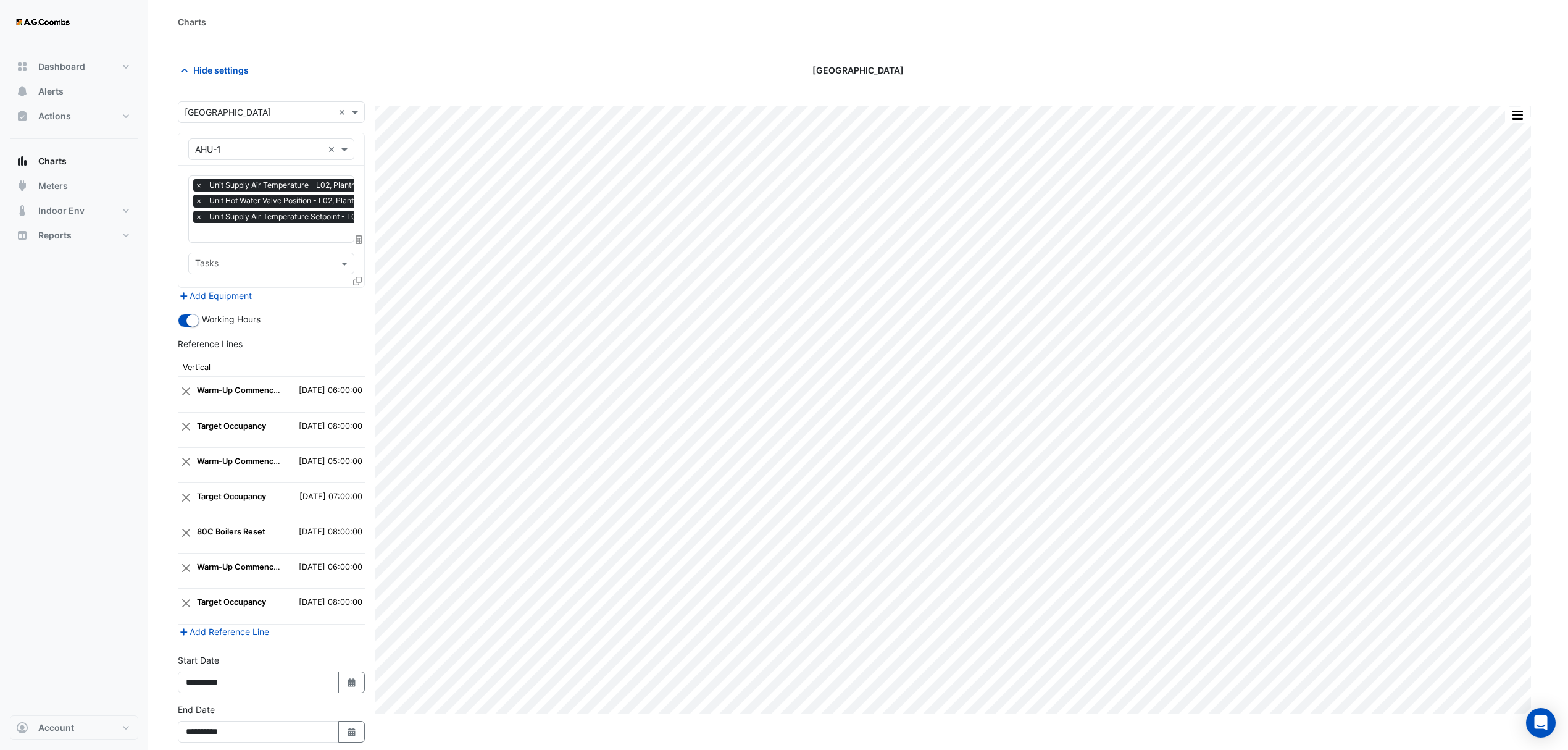
scroll to position [64, 0]
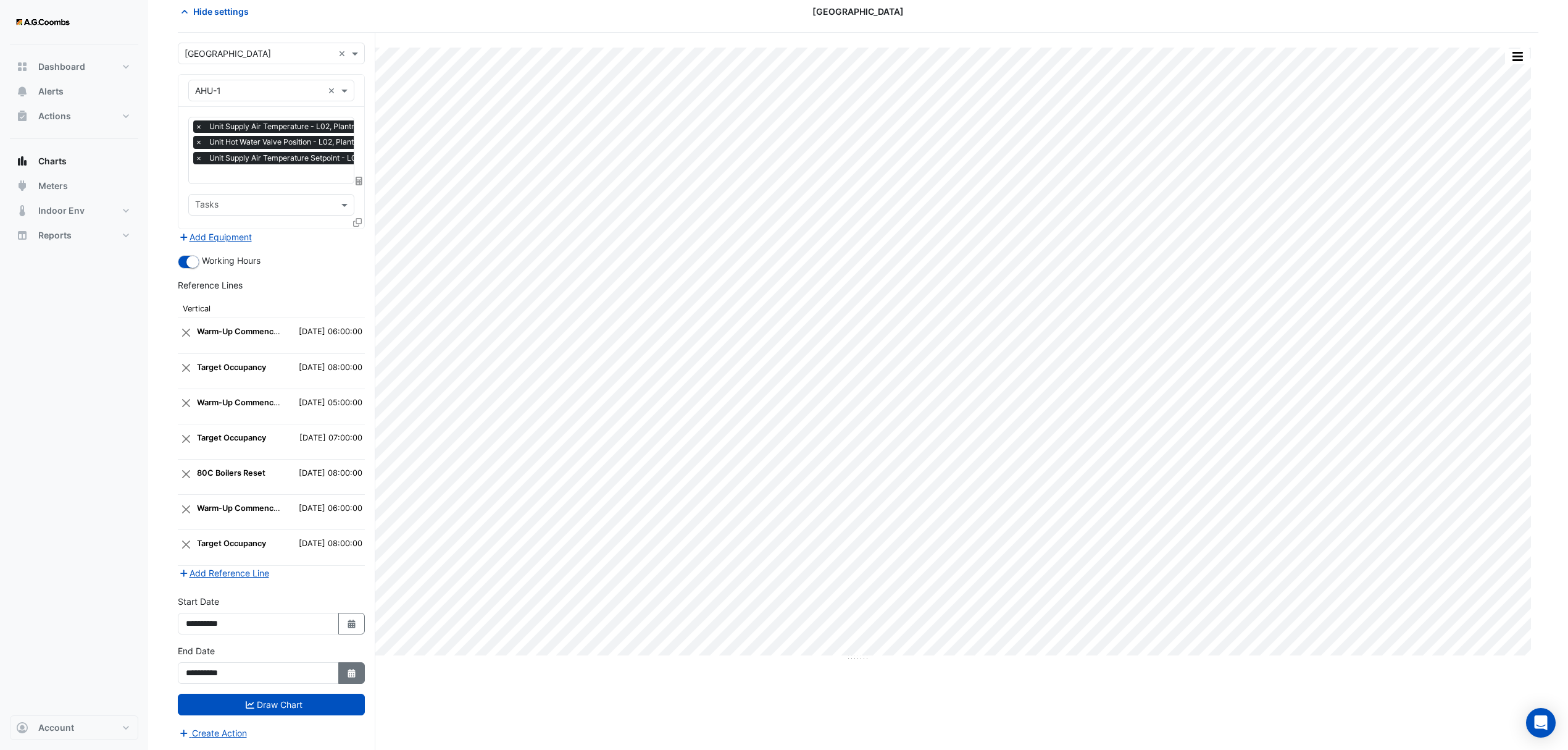
click at [348, 672] on icon "button" at bounding box center [351, 673] width 7 height 8
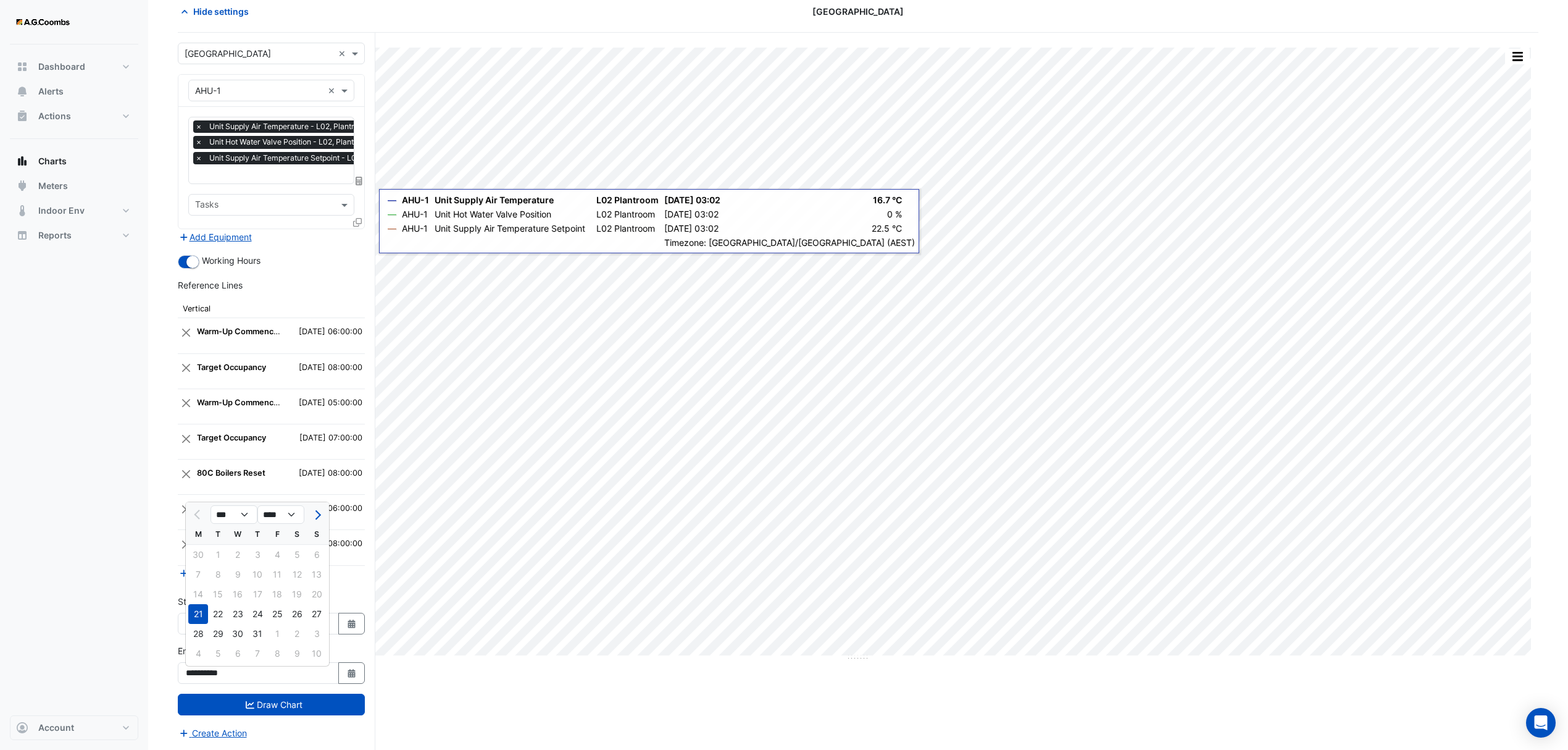
click at [80, 601] on div "Dashboard Portfolio Ratings Performance Alerts Actions Site Manager Charts" at bounding box center [74, 380] width 128 height 671
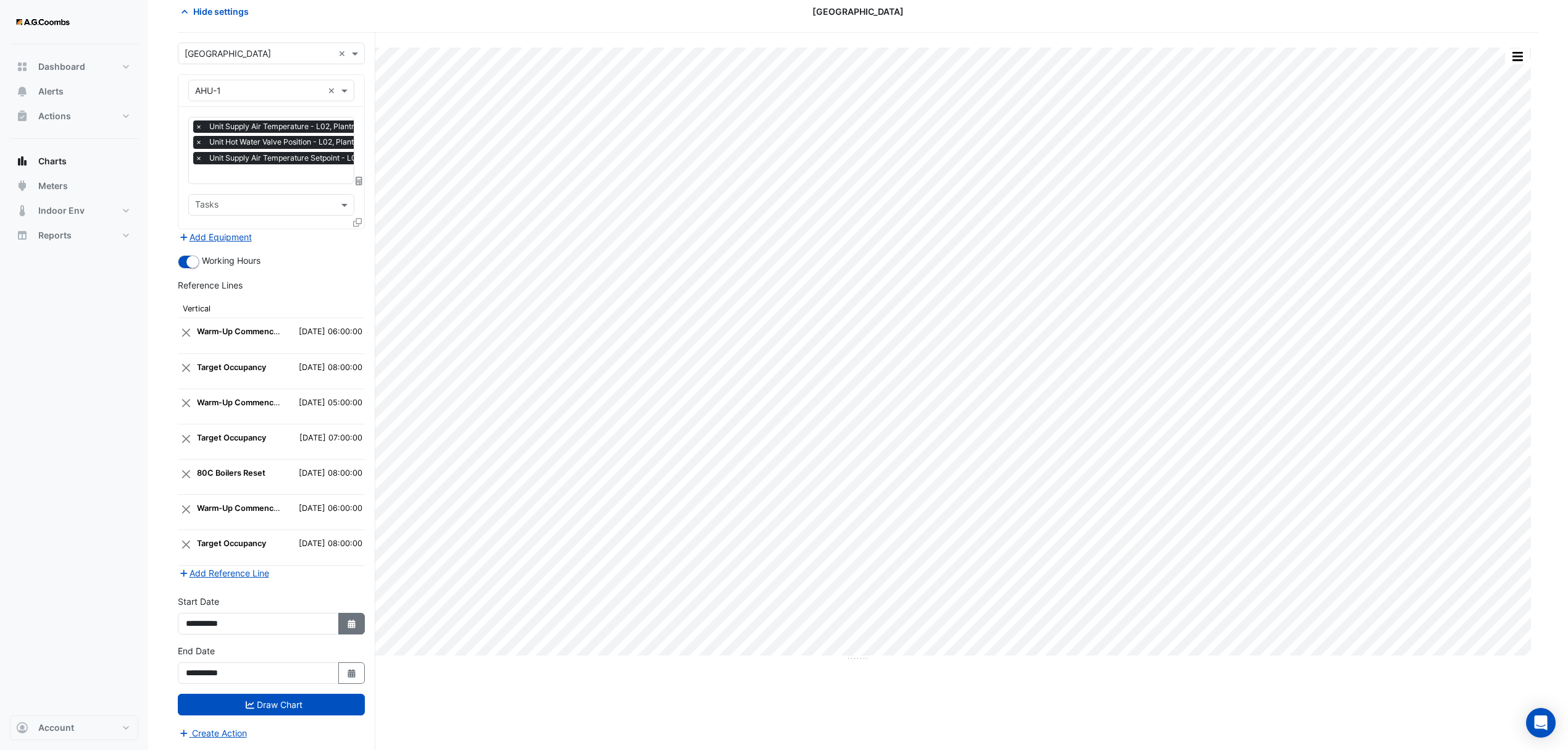
click at [357, 622] on button "Select Date" at bounding box center [352, 623] width 27 height 22
select select "*"
select select "****"
click at [347, 676] on icon "button" at bounding box center [351, 673] width 7 height 8
click at [324, 507] on div at bounding box center [316, 514] width 25 height 20
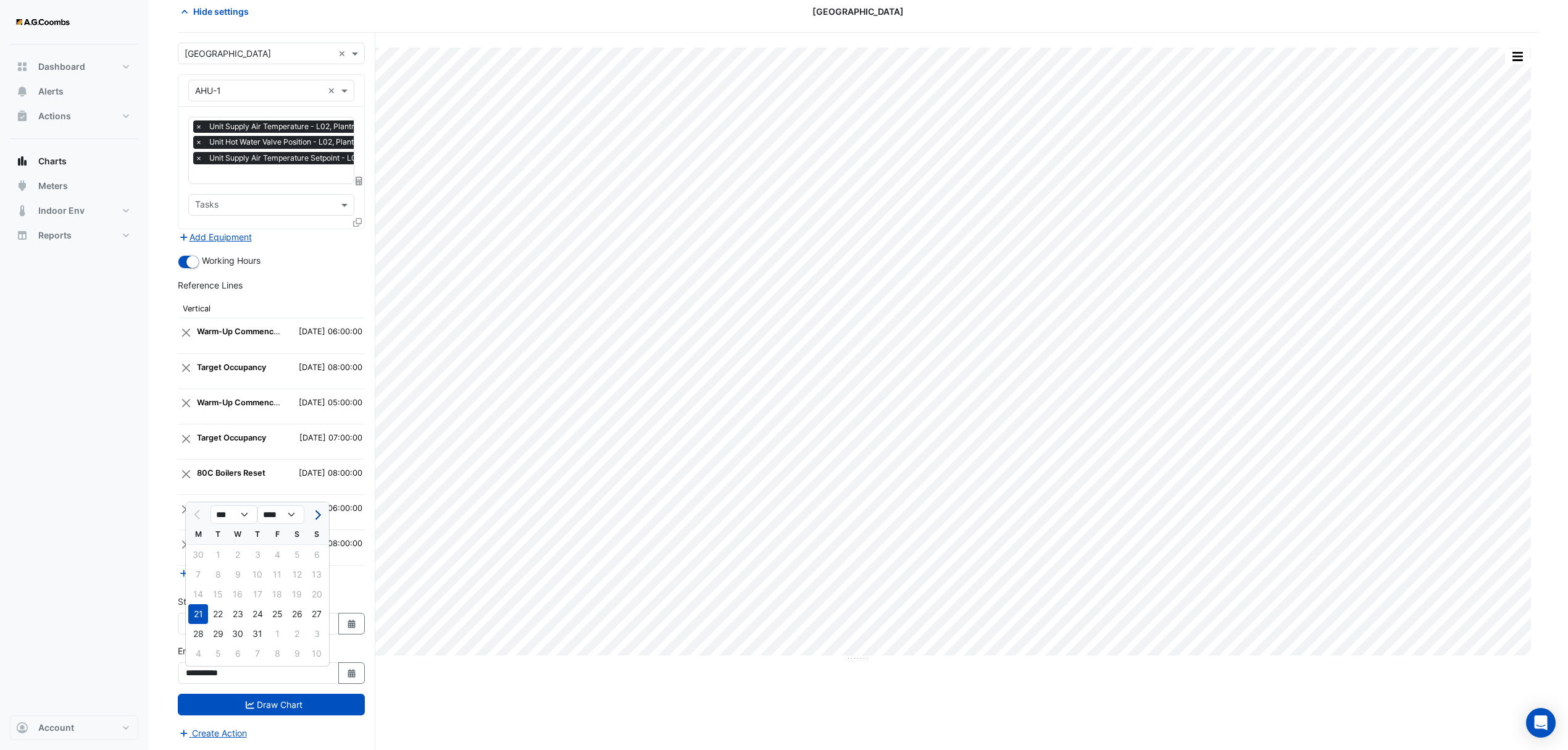
click at [314, 516] on button "Next month" at bounding box center [316, 514] width 15 height 20
select select "*"
click at [191, 567] on div "4" at bounding box center [198, 574] width 20 height 20
type input "**********"
click at [344, 626] on button "Select Date" at bounding box center [352, 623] width 27 height 22
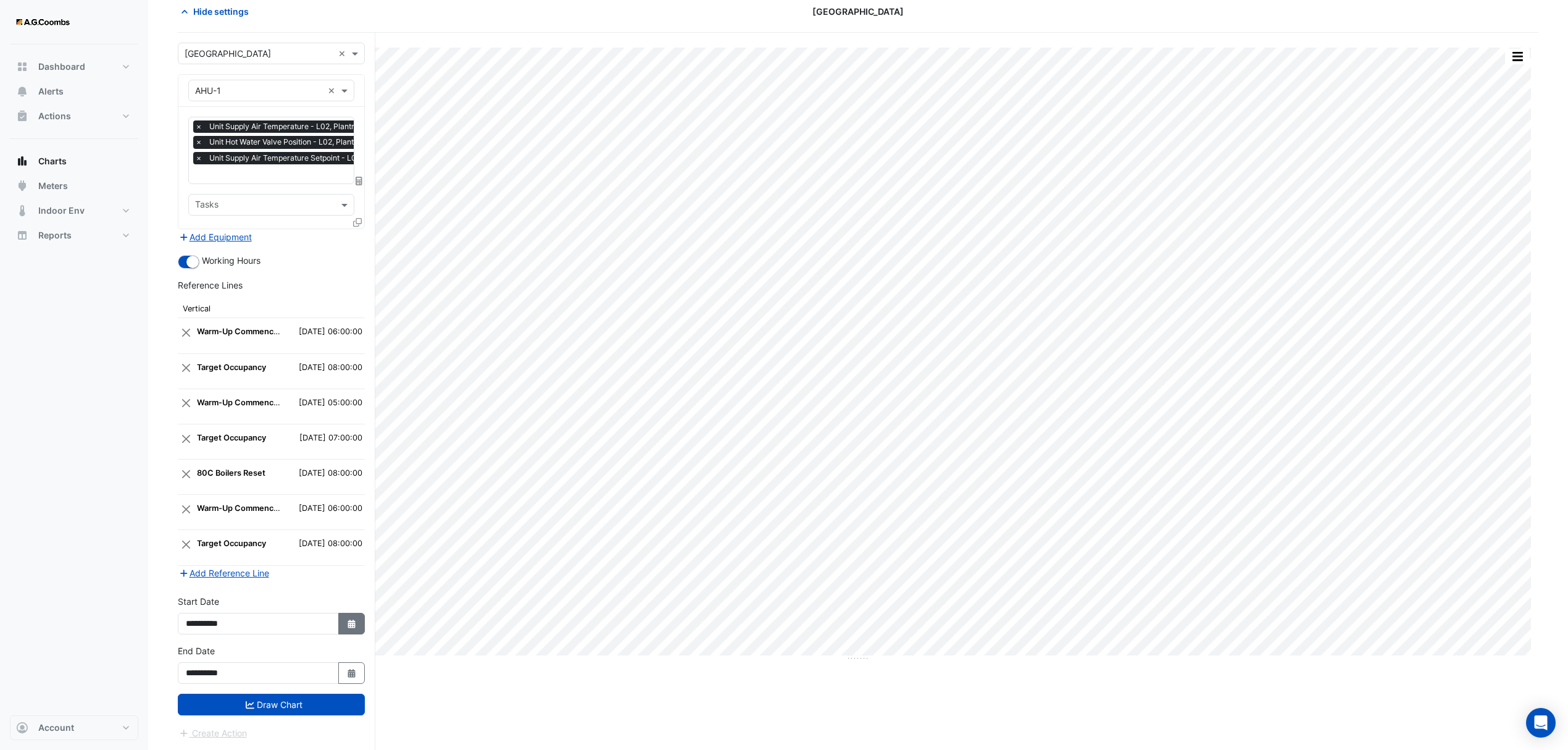
select select "*"
select select "****"
click at [322, 456] on button "Next month" at bounding box center [316, 465] width 15 height 20
select select "*"
click at [198, 516] on div "4" at bounding box center [198, 524] width 20 height 20
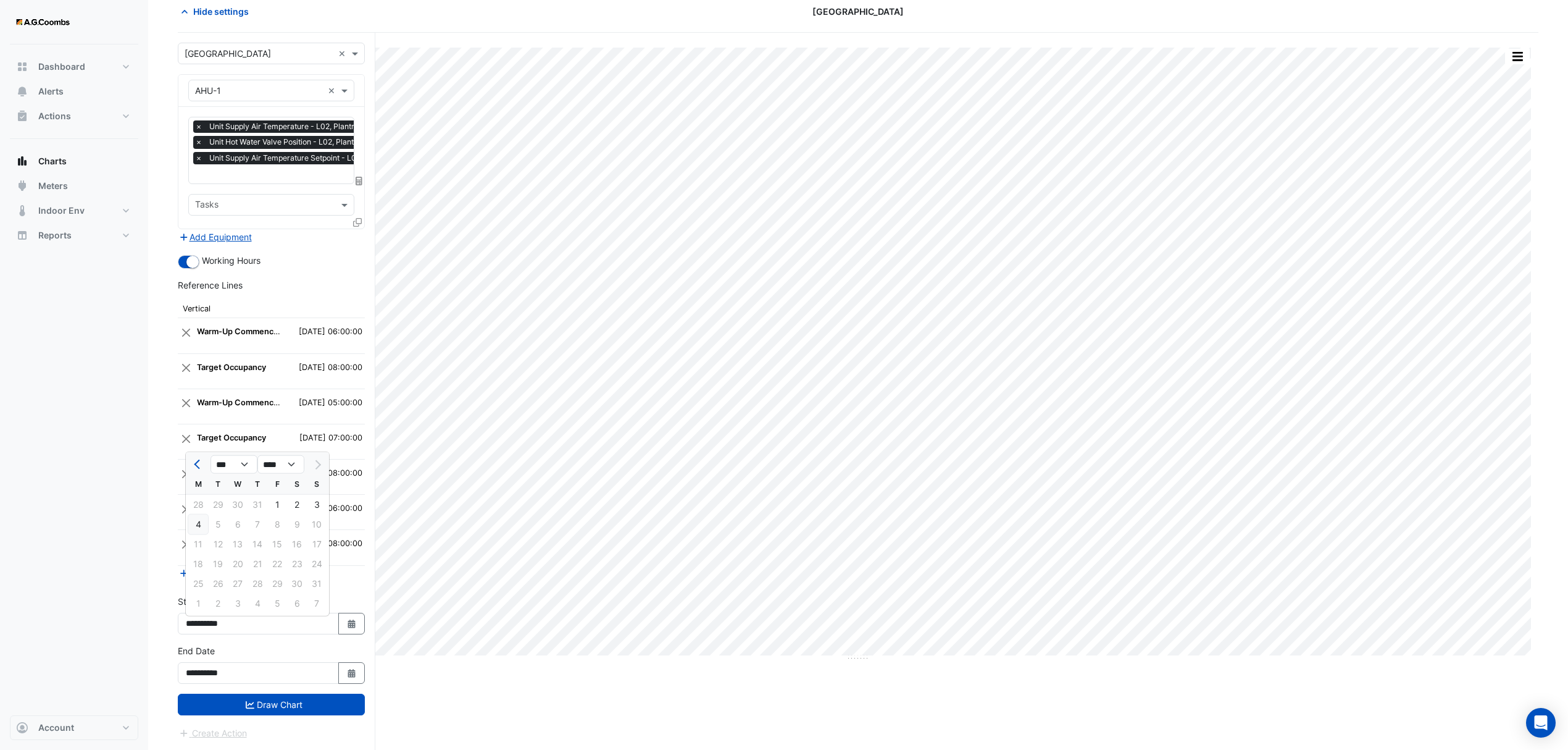
type input "**********"
click at [107, 672] on div "Dashboard Portfolio Ratings Performance Alerts Actions Site Manager Charts" at bounding box center [74, 380] width 128 height 671
click at [242, 701] on button "Draw Chart" at bounding box center [271, 704] width 187 height 22
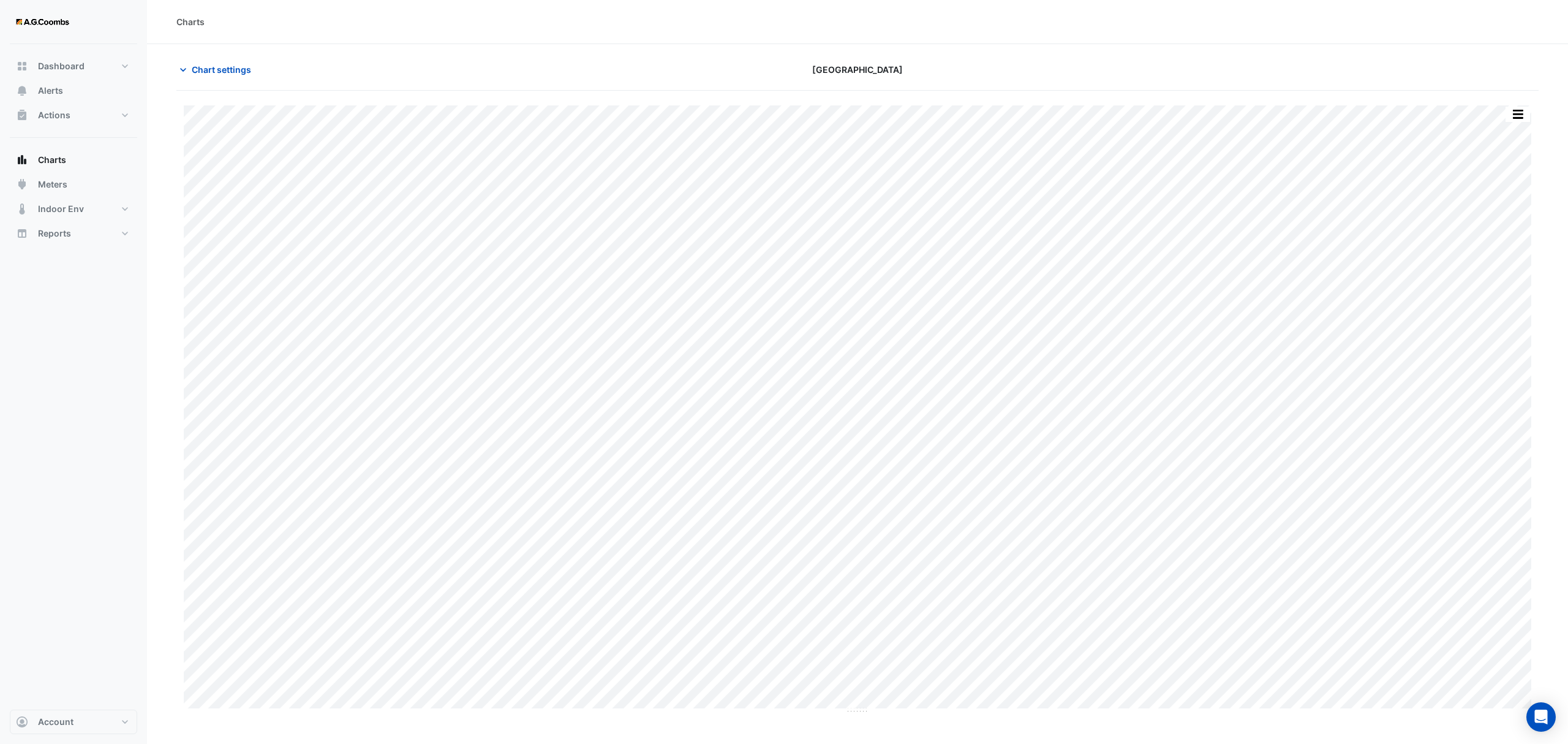
drag, startPoint x: 207, startPoint y: 69, endPoint x: 275, endPoint y: 139, distance: 97.6
click at [207, 69] on span "Chart settings" at bounding box center [221, 69] width 60 height 13
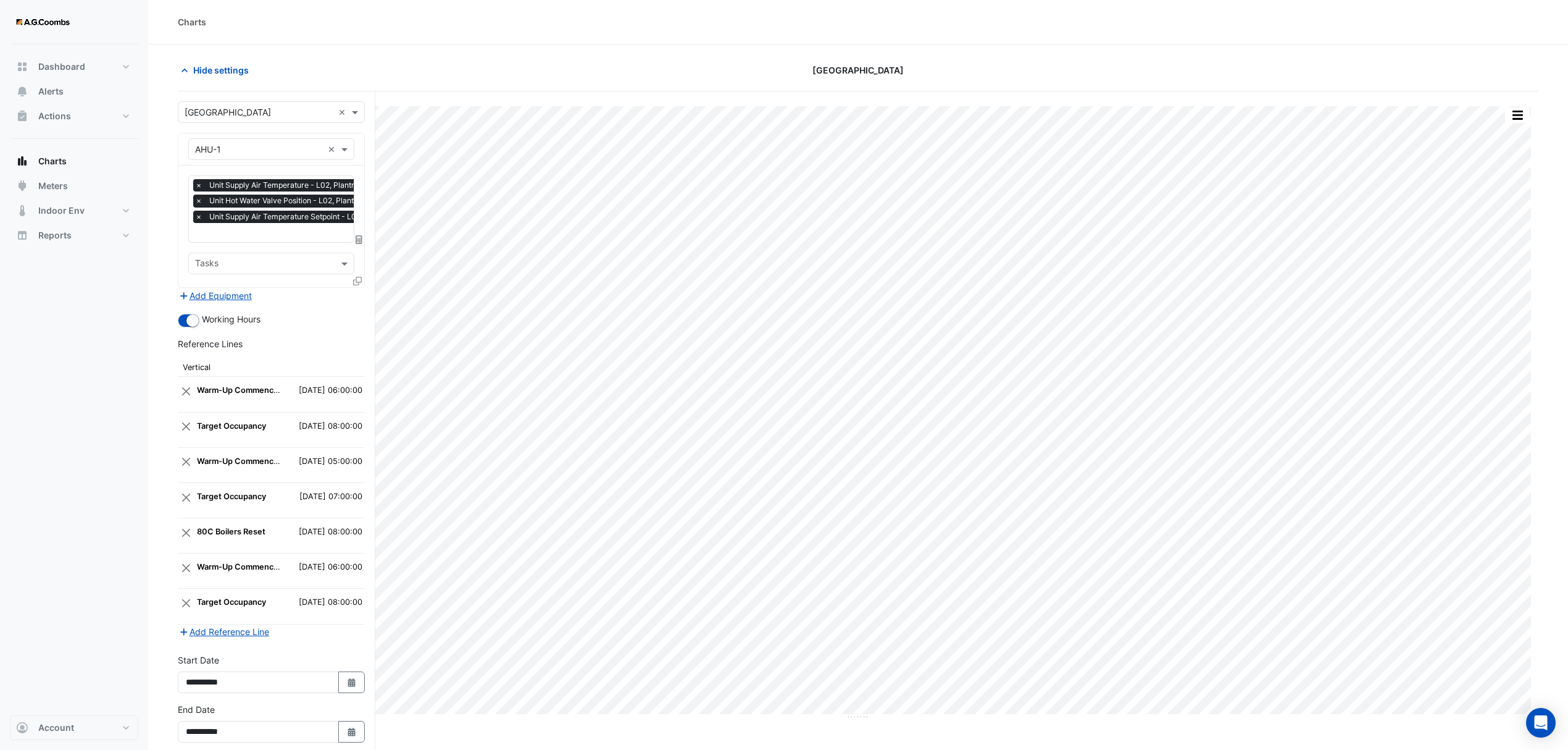
click at [245, 534] on strong "80C Boilers Reset" at bounding box center [231, 531] width 68 height 9
click at [191, 537] on button "Close" at bounding box center [186, 532] width 12 height 23
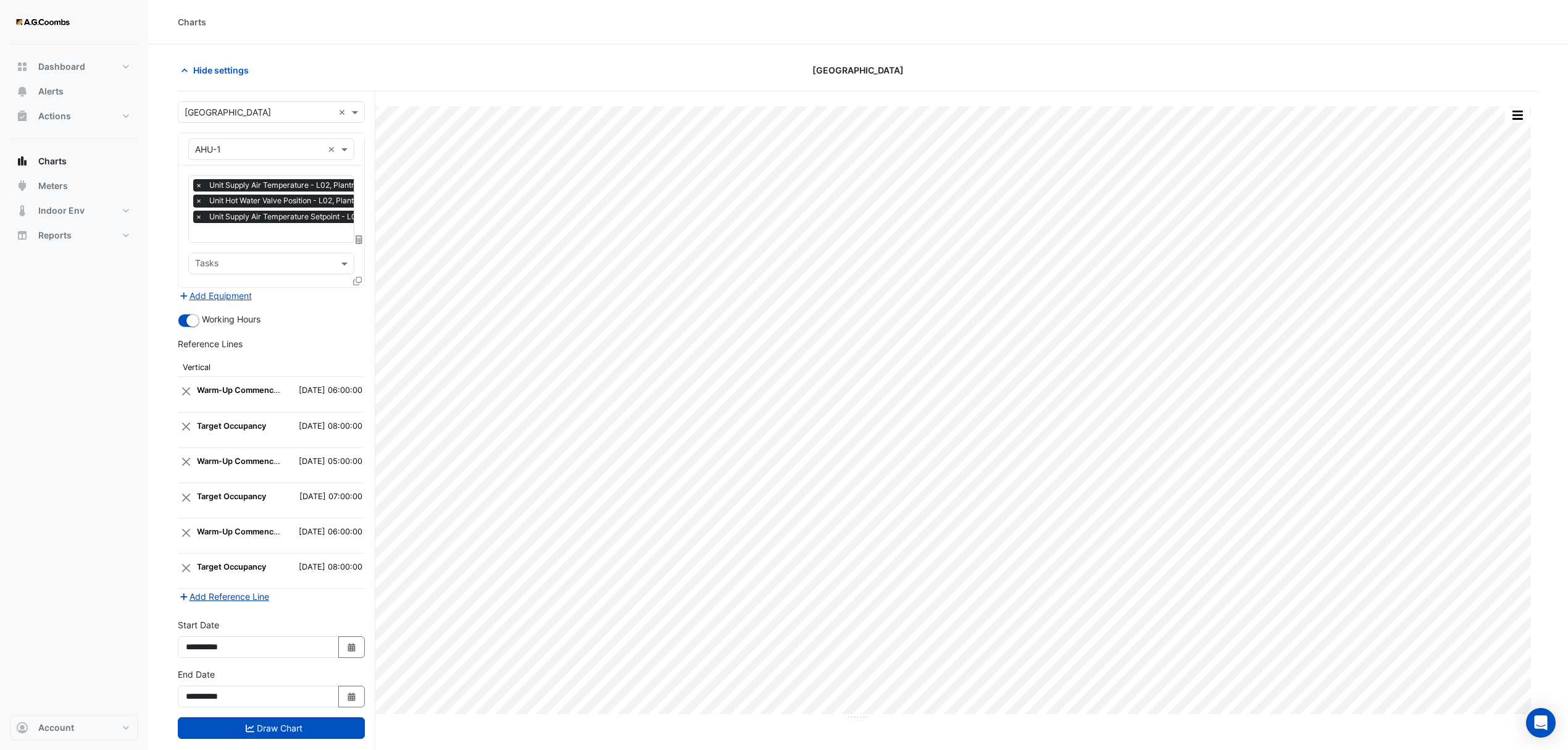
click at [236, 598] on button "Add Reference Line" at bounding box center [224, 596] width 92 height 14
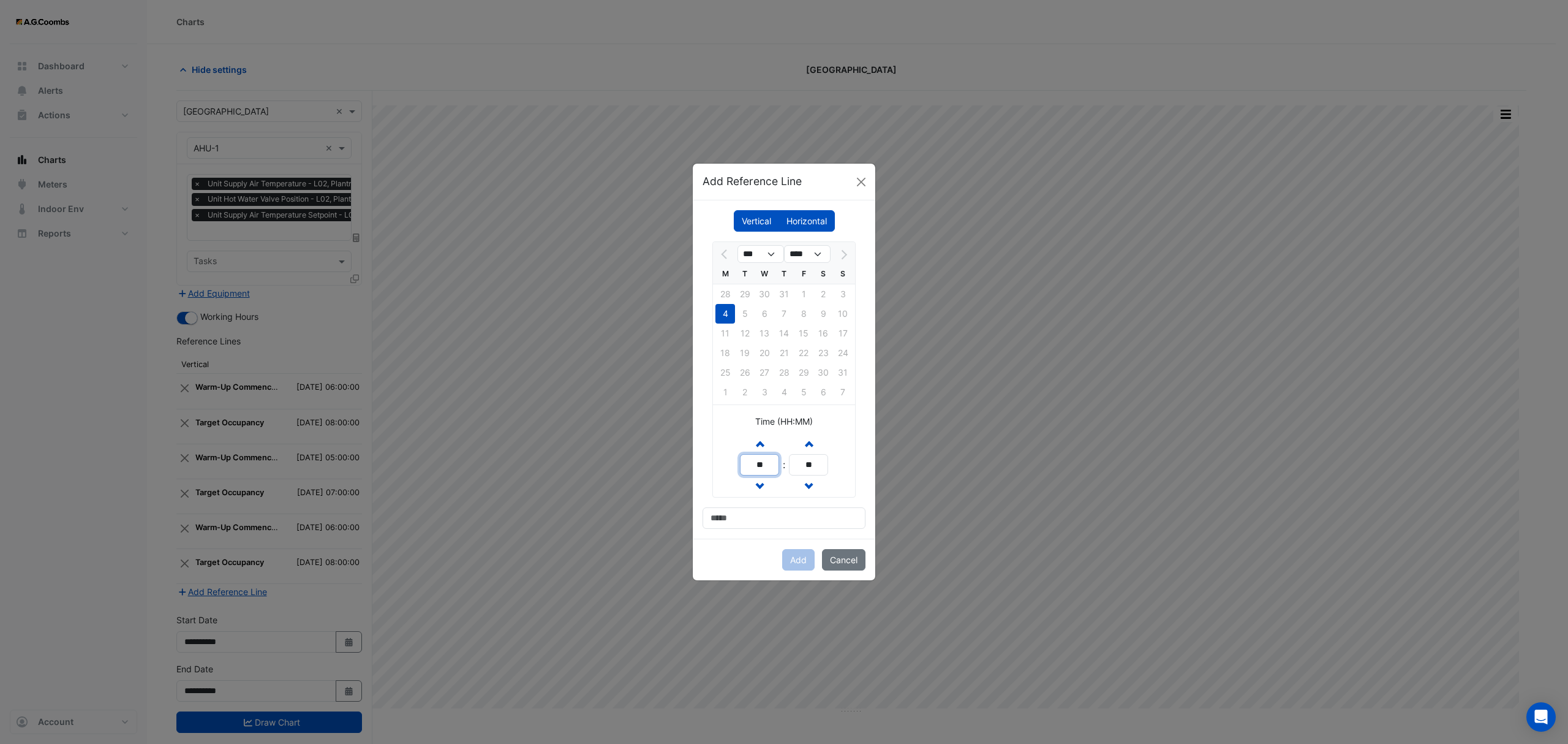
drag, startPoint x: 774, startPoint y: 468, endPoint x: 684, endPoint y: 461, distance: 90.3
click at [684, 461] on ngb-modal-window "Add Reference Line Vertical [GEOGRAPHIC_DATA] *** **** M T W T F S S 28 29 30 3…" at bounding box center [784, 372] width 1568 height 744
type input "**"
click at [746, 528] on input at bounding box center [784, 518] width 163 height 22
type input "**********"
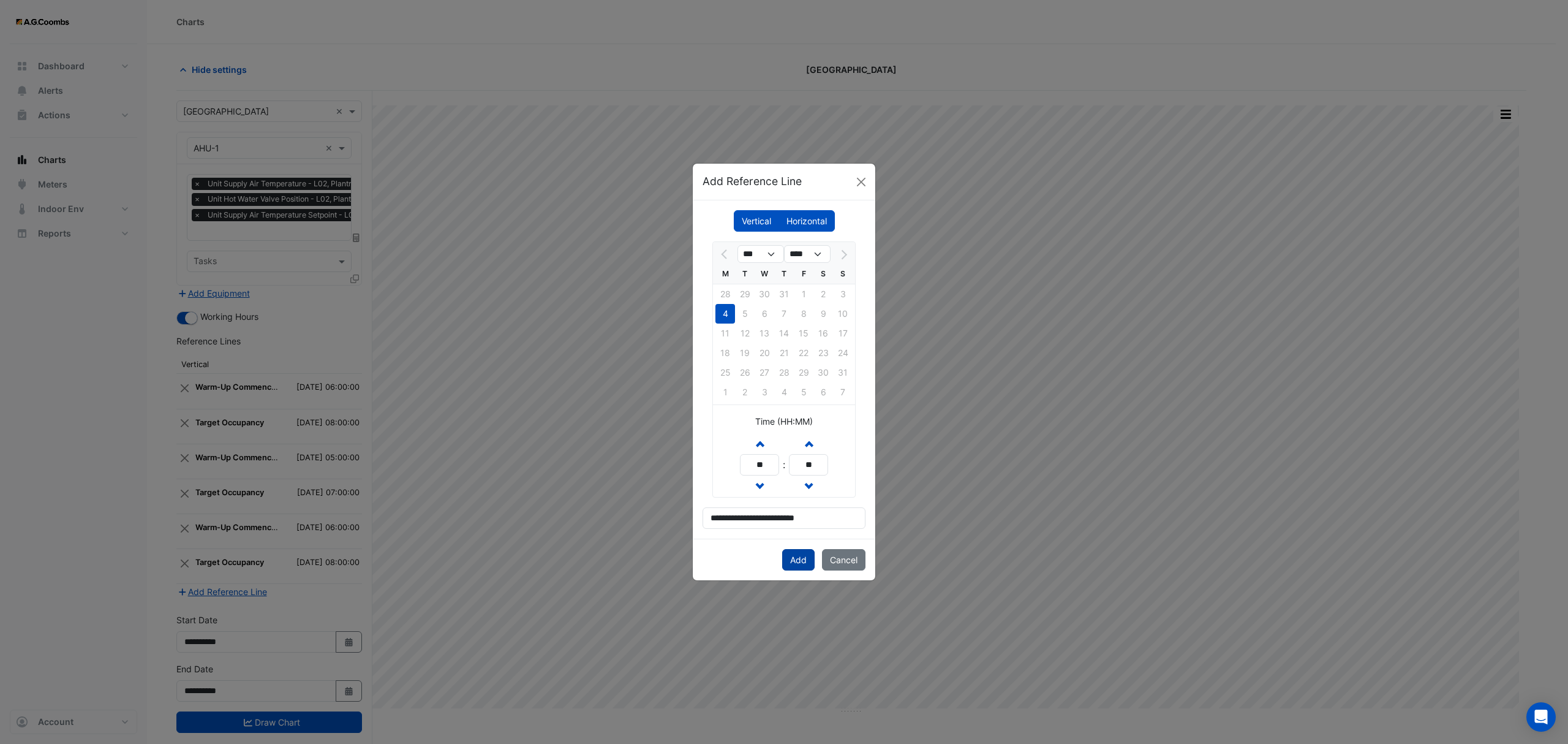
click at [793, 567] on button "Add" at bounding box center [798, 560] width 32 height 22
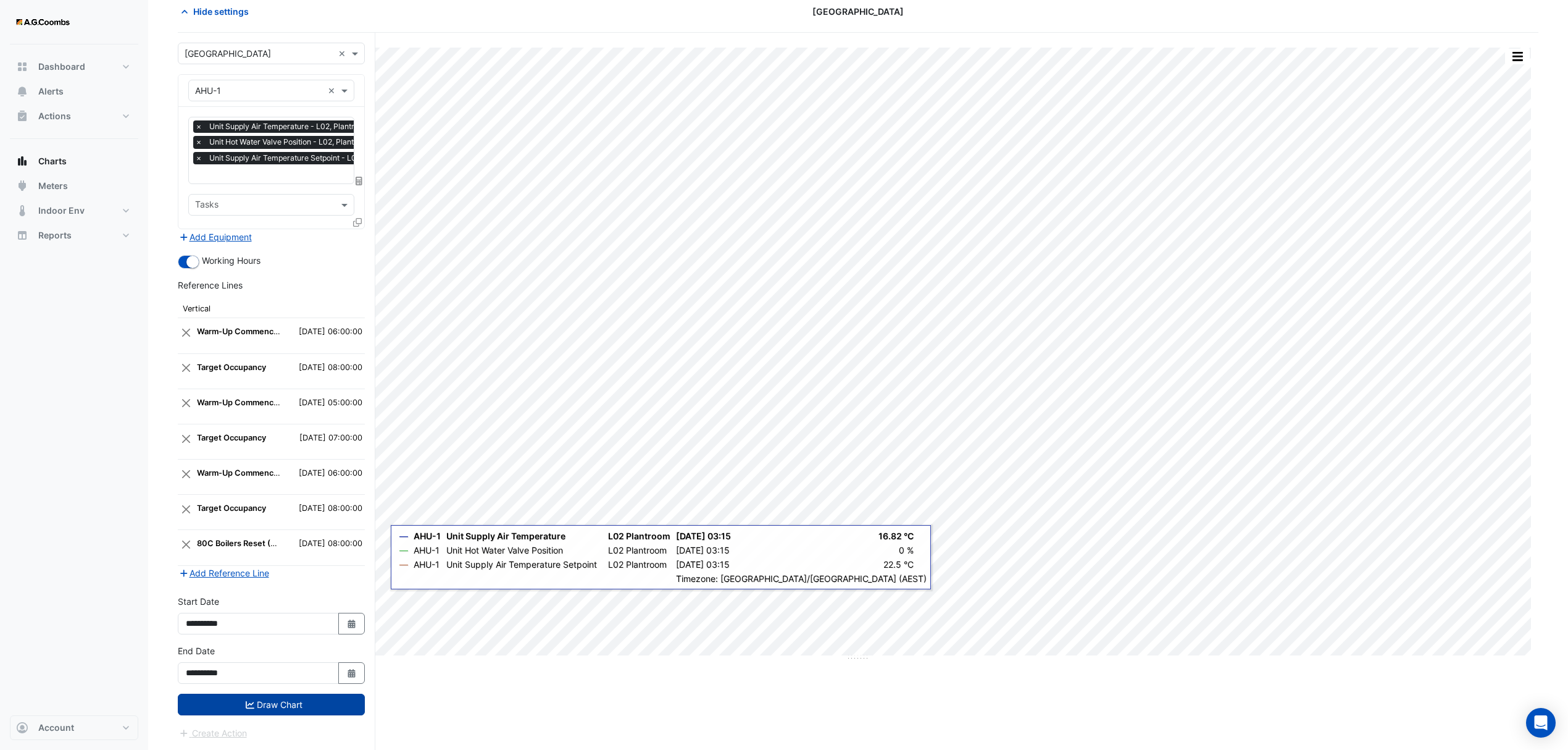
click at [265, 709] on button "Draw Chart" at bounding box center [271, 704] width 187 height 22
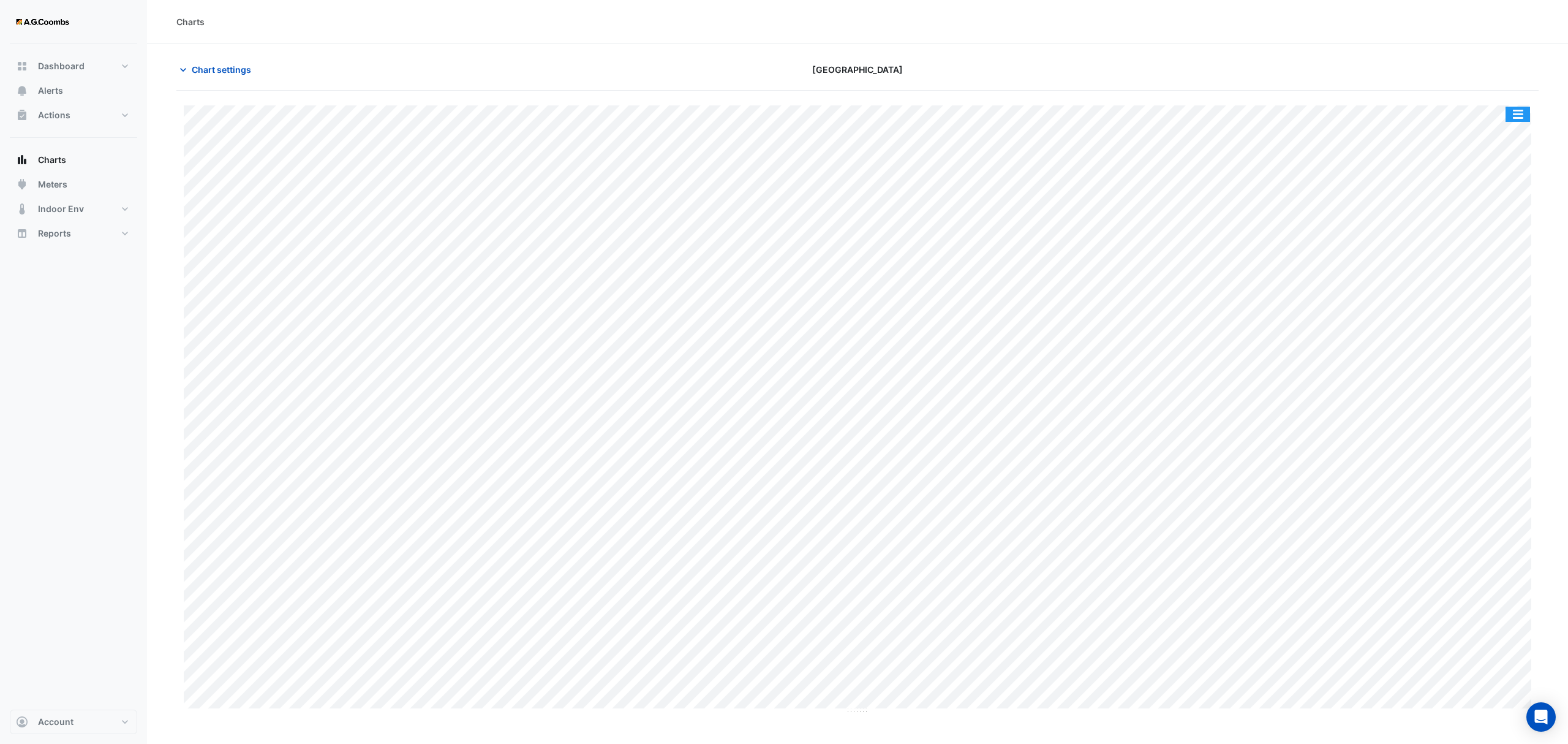
click at [1526, 120] on button "button" at bounding box center [1517, 114] width 25 height 15
click at [1483, 201] on div "Save as JPEG" at bounding box center [1493, 200] width 74 height 21
click at [200, 84] on div "Chart settings [GEOGRAPHIC_DATA]" at bounding box center [857, 74] width 1362 height 32
click at [200, 76] on span "Chart settings" at bounding box center [221, 69] width 60 height 13
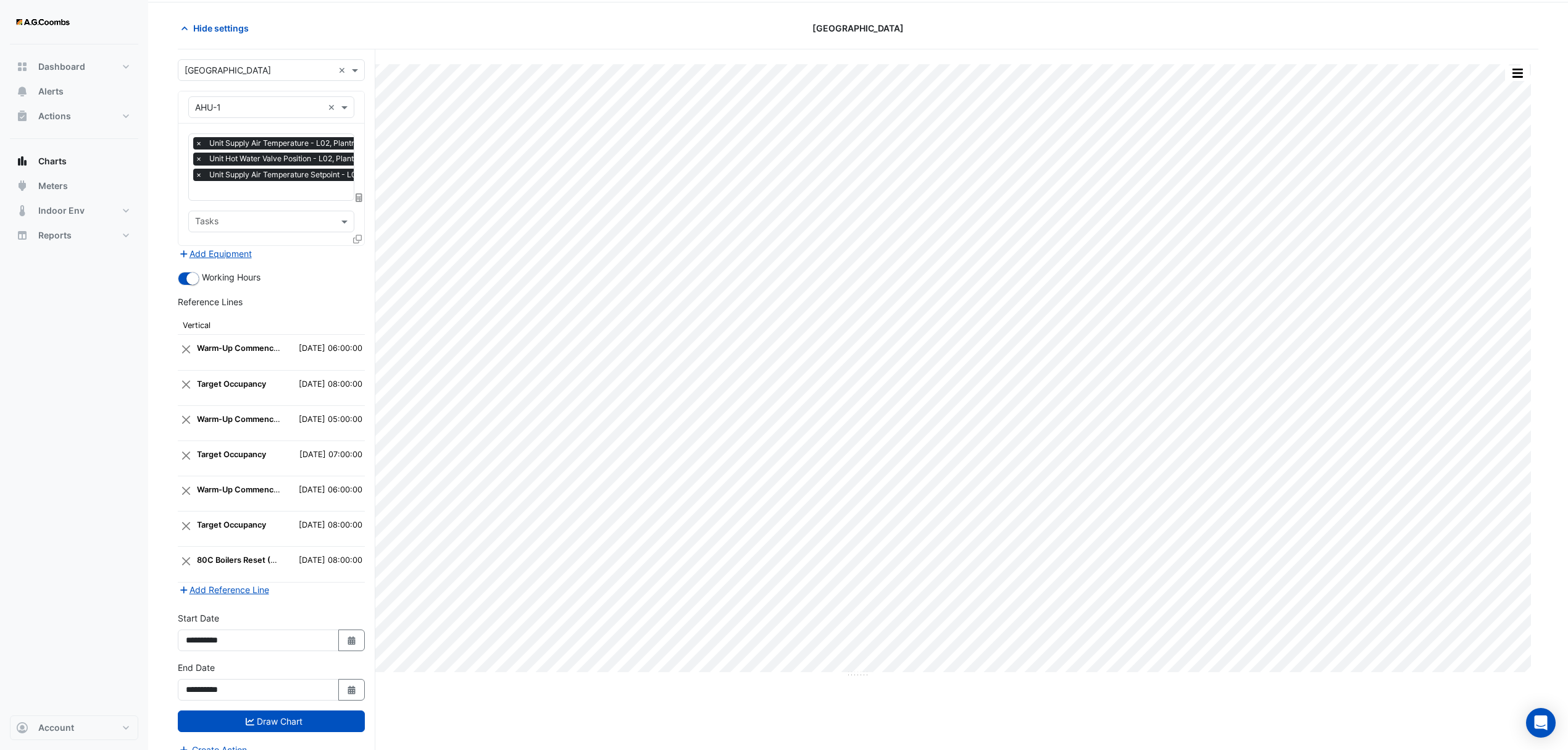
scroll to position [64, 0]
